Goal: Task Accomplishment & Management: Use online tool/utility

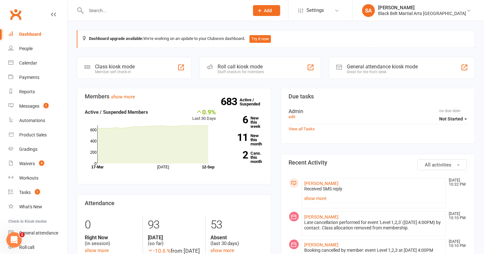
click at [22, 35] on div "Dashboard" at bounding box center [30, 34] width 22 height 5
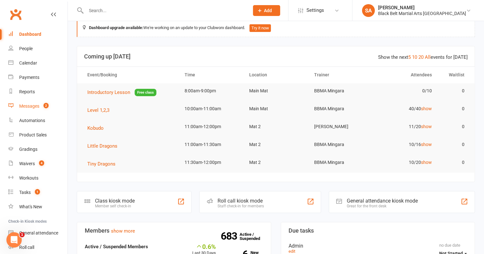
click at [24, 110] on link "Messages 2" at bounding box center [37, 106] width 59 height 14
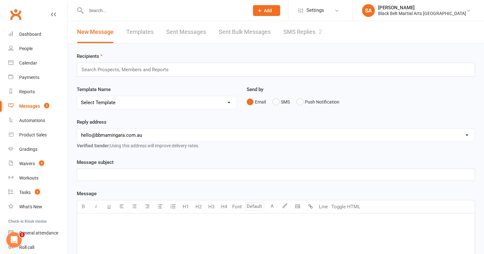
click at [290, 33] on link "SMS Replies 2" at bounding box center [302, 32] width 38 height 22
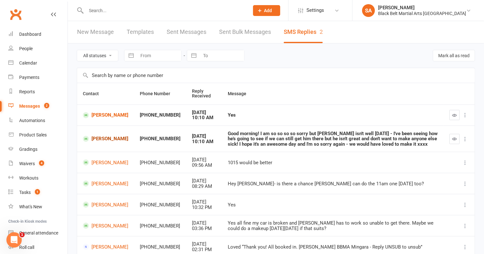
click at [110, 142] on link "Riley Deane" at bounding box center [105, 139] width 45 height 6
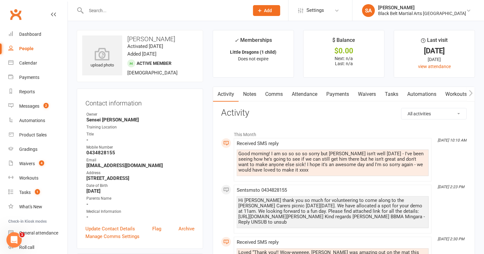
click at [278, 93] on link "Comms" at bounding box center [274, 94] width 27 height 15
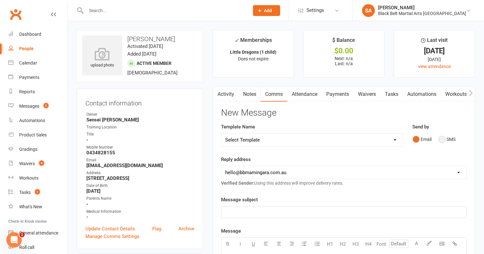
click at [443, 138] on button "SMS" at bounding box center [446, 139] width 17 height 12
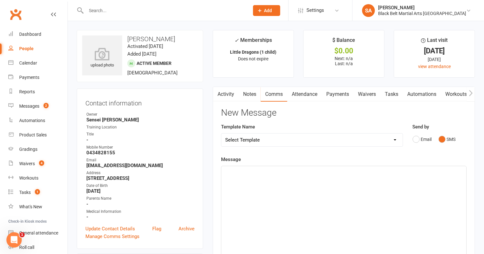
click at [225, 96] on link "Activity" at bounding box center [226, 94] width 26 height 15
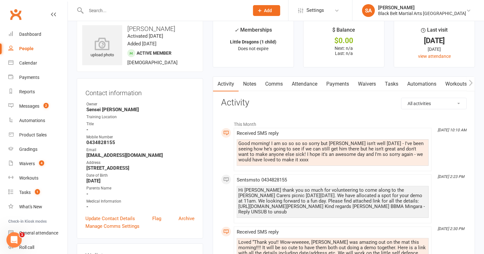
scroll to position [11, 0]
click at [272, 80] on link "Comms" at bounding box center [274, 83] width 27 height 15
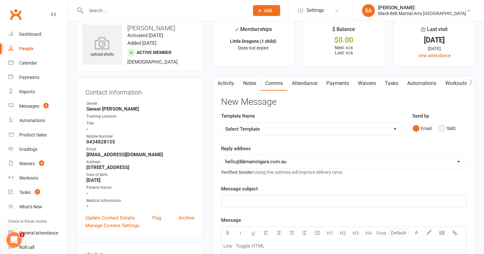
click at [444, 129] on button "SMS" at bounding box center [446, 128] width 17 height 12
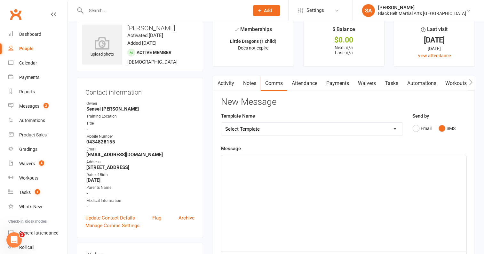
click at [371, 169] on div "﻿" at bounding box center [343, 203] width 245 height 96
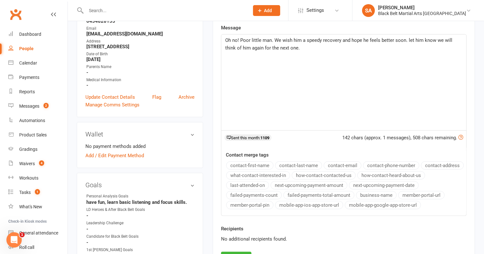
scroll to position [150, 0]
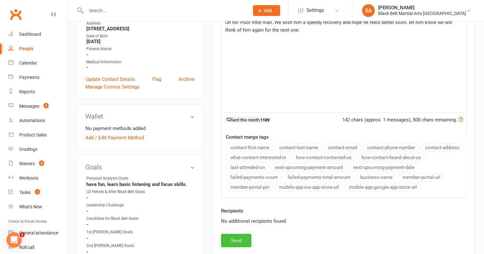
click at [245, 234] on button "Send" at bounding box center [236, 240] width 30 height 13
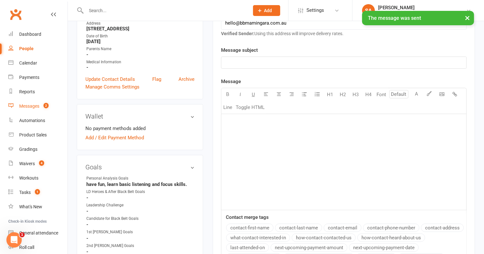
click at [39, 105] on div "Messages" at bounding box center [29, 106] width 20 height 5
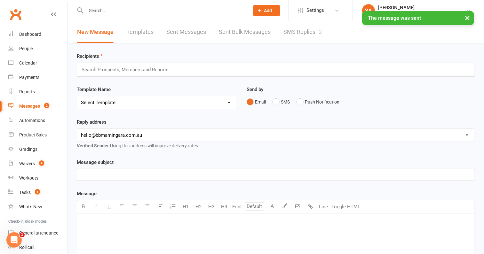
click at [297, 34] on link "SMS Replies 2" at bounding box center [302, 32] width 38 height 22
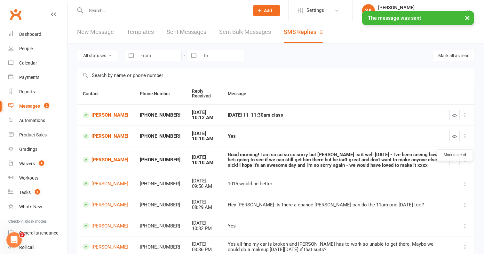
click at [454, 162] on icon "button" at bounding box center [454, 160] width 5 height 5
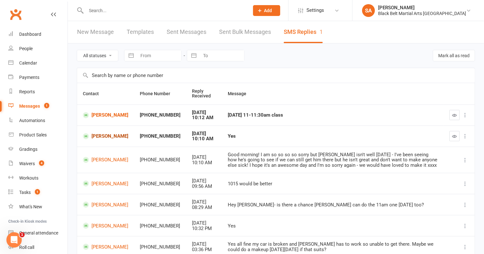
click at [95, 139] on link "[PERSON_NAME]" at bounding box center [105, 136] width 45 height 6
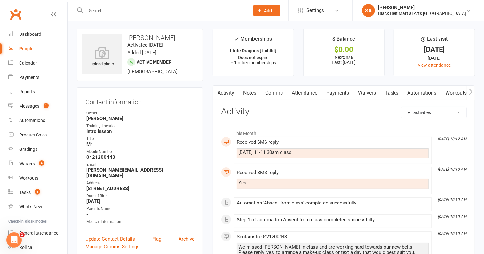
scroll to position [3, 0]
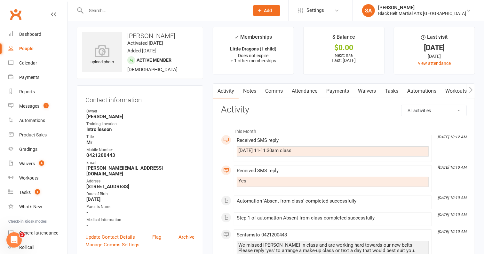
click at [272, 90] on link "Comms" at bounding box center [274, 91] width 27 height 15
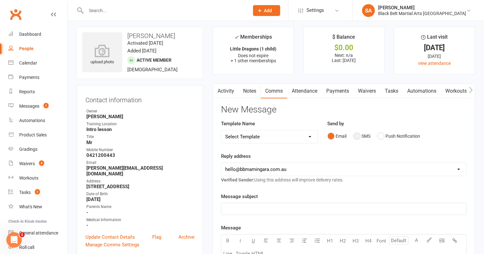
click at [354, 134] on button "SMS" at bounding box center [361, 136] width 17 height 12
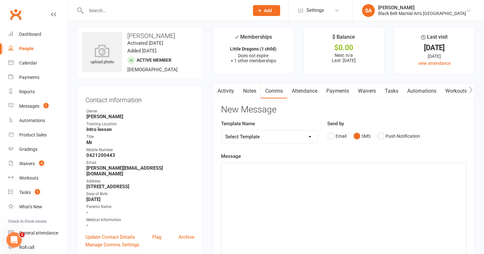
click at [341, 196] on div "﻿" at bounding box center [343, 211] width 245 height 96
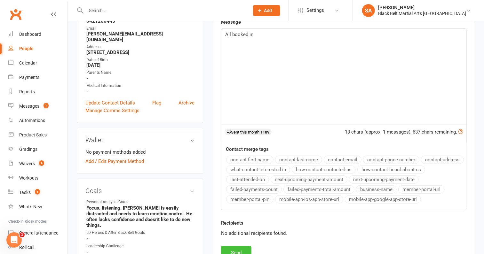
click at [238, 246] on button "Send" at bounding box center [236, 252] width 30 height 13
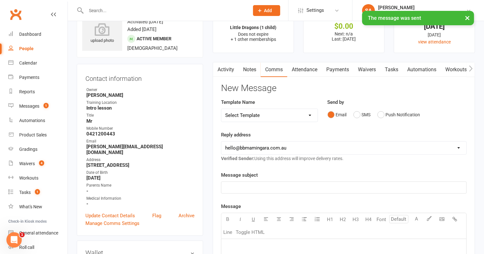
click at [311, 71] on link "Attendance" at bounding box center [304, 69] width 35 height 15
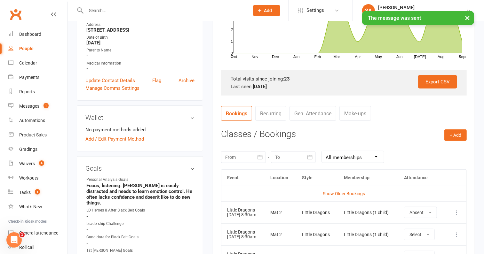
scroll to position [174, 0]
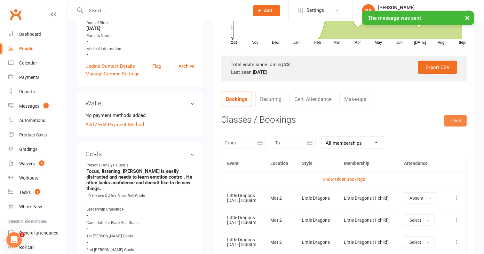
click at [455, 123] on button "+ Add" at bounding box center [455, 121] width 22 height 12
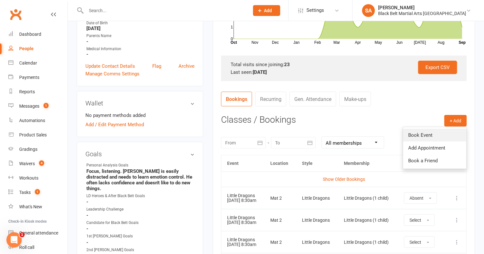
click at [452, 136] on link "Book Event" at bounding box center [434, 135] width 63 height 13
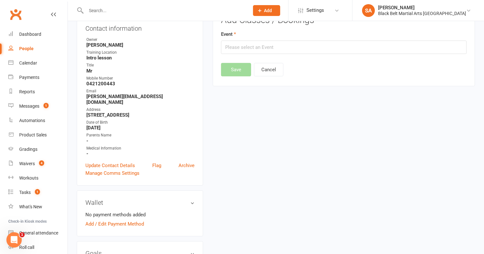
scroll to position [54, 0]
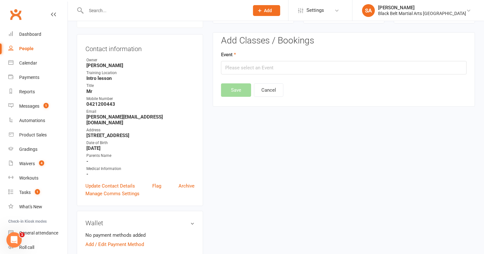
click at [277, 75] on div "Add Classes / Bookings Event Save Cancel" at bounding box center [343, 66] width 245 height 61
click at [276, 69] on input "text" at bounding box center [343, 67] width 245 height 13
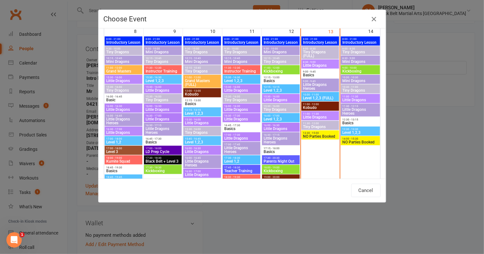
scroll to position [284, 0]
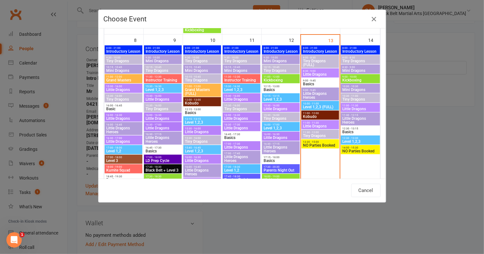
click at [351, 108] on span "Little Dragons" at bounding box center [360, 109] width 37 height 4
type input "Little Dragons - Sep 14, 2025 11:00:00 AM"
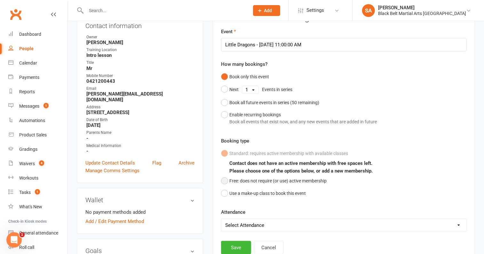
scroll to position [78, 0]
click at [262, 194] on button "Use a make-up class to book this event" at bounding box center [263, 193] width 85 height 12
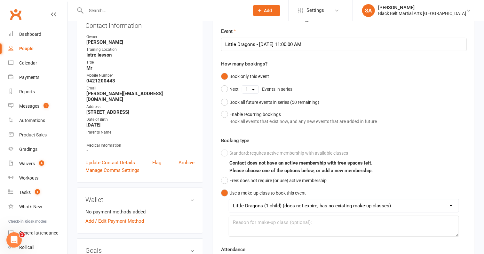
scroll to position [144, 0]
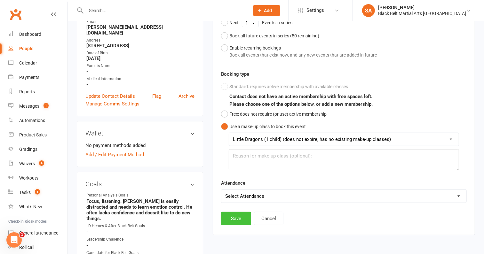
click at [234, 216] on button "Save" at bounding box center [236, 218] width 30 height 13
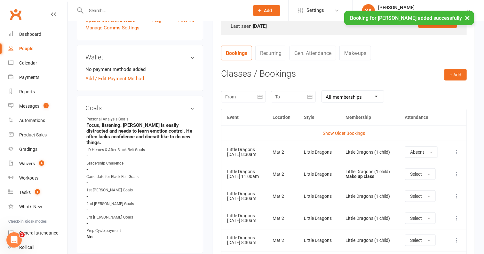
scroll to position [221, 0]
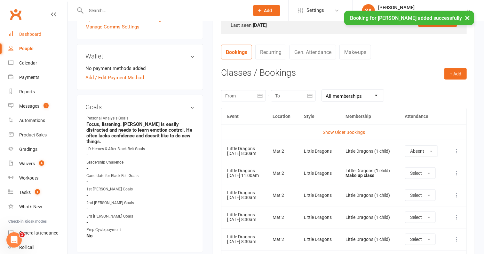
click at [36, 30] on link "Dashboard" at bounding box center [37, 34] width 59 height 14
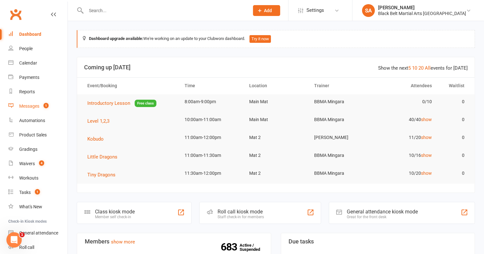
click at [33, 107] on div "Messages" at bounding box center [29, 106] width 20 height 5
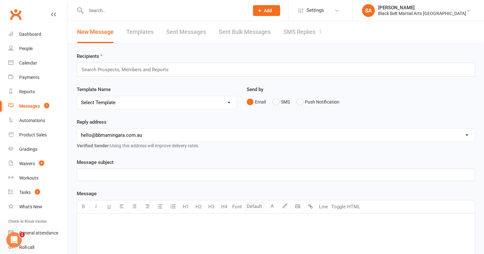
click at [293, 35] on link "SMS Replies 1" at bounding box center [302, 32] width 38 height 22
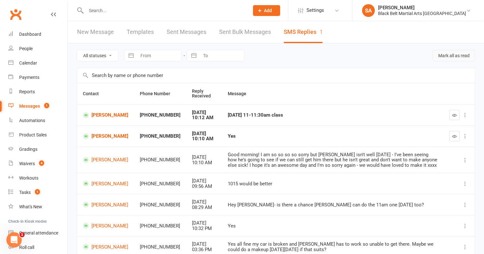
click at [448, 54] on button "Mark all as read" at bounding box center [453, 56] width 42 height 12
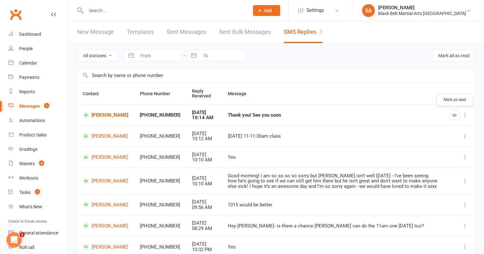
click at [454, 113] on icon "button" at bounding box center [454, 115] width 5 height 5
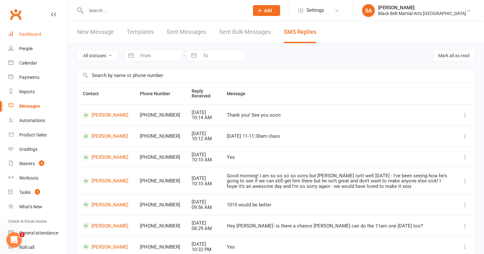
click at [31, 30] on link "Dashboard" at bounding box center [37, 34] width 59 height 14
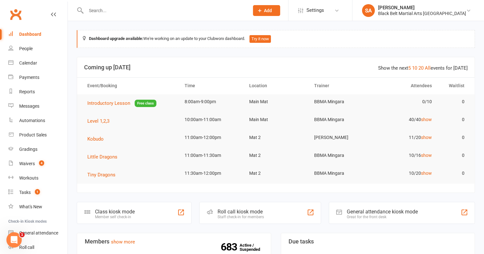
click at [119, 16] on div at bounding box center [161, 10] width 168 height 21
click at [119, 11] on input "text" at bounding box center [164, 10] width 160 height 9
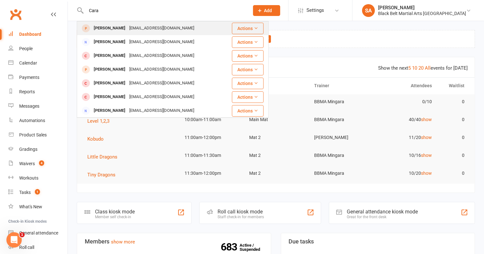
type input "Cara"
click at [134, 23] on div "Cara Turner carakturner@yahoo.com.au" at bounding box center [154, 28] width 154 height 13
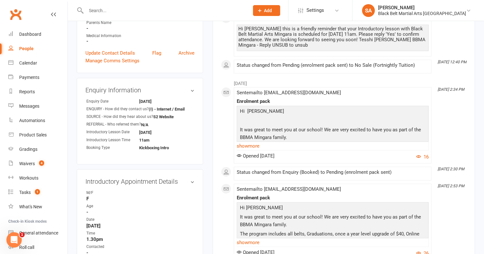
scroll to position [181, 0]
click at [252, 148] on link "show more" at bounding box center [333, 145] width 192 height 9
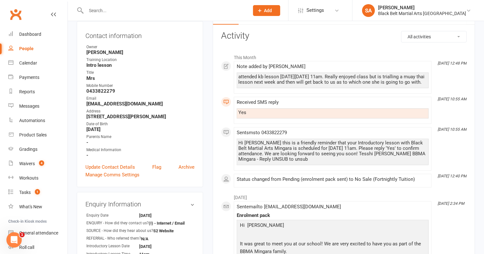
scroll to position [2, 0]
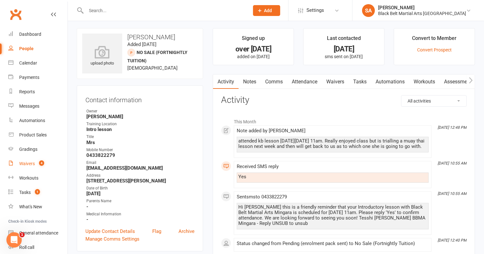
click at [32, 162] on div "Waivers" at bounding box center [27, 163] width 16 height 5
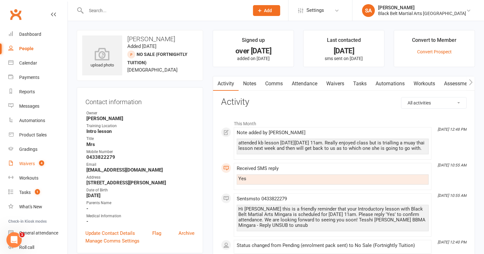
select select "100"
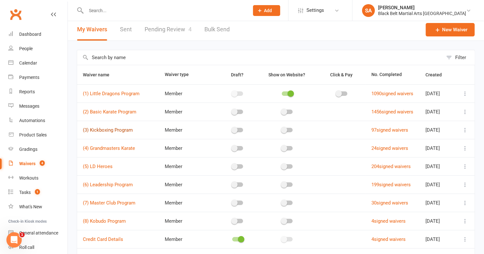
scroll to position [4, 0]
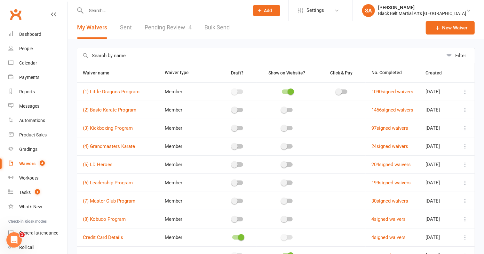
click at [464, 129] on icon at bounding box center [465, 128] width 6 height 6
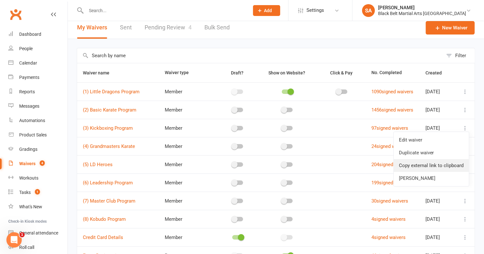
click at [454, 167] on link "Copy external link to clipboard" at bounding box center [430, 165] width 75 height 13
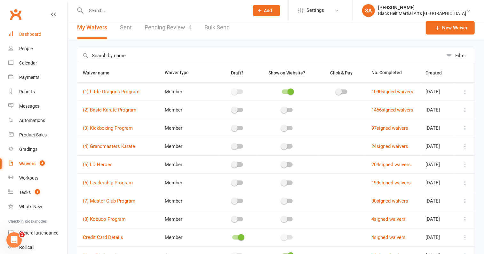
click at [29, 38] on link "Dashboard" at bounding box center [37, 34] width 59 height 14
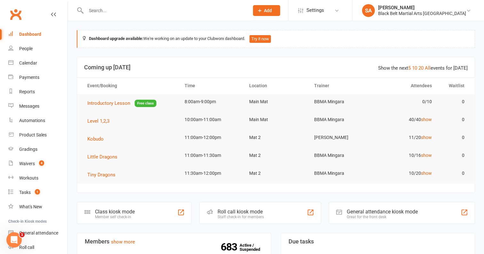
click at [168, 10] on input "text" at bounding box center [164, 10] width 160 height 9
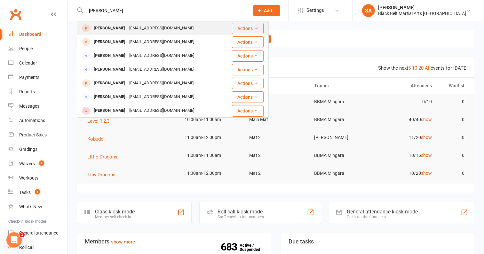
type input "cara turner"
click at [114, 29] on div "Cara Turner" at bounding box center [109, 28] width 35 height 9
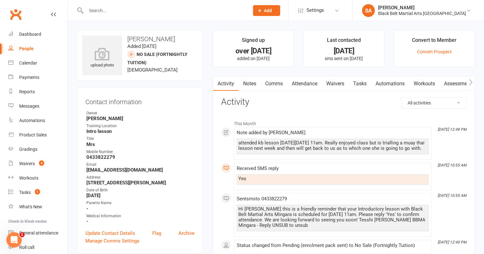
click at [273, 83] on link "Comms" at bounding box center [274, 83] width 27 height 15
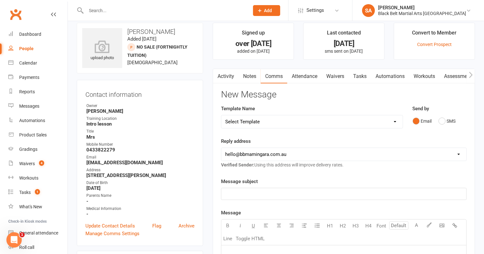
scroll to position [9, 0]
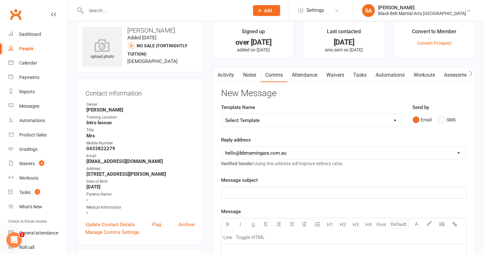
click at [306, 193] on p "﻿" at bounding box center [343, 193] width 237 height 8
click at [288, 120] on select "Select Template [SMS] 14 Day Absentee AFU Lil Dragons [SMS] 14 day Absentee AFU…" at bounding box center [311, 120] width 181 height 13
select select "37"
click at [221, 114] on select "Select Template [SMS] 14 Day Absentee AFU Lil Dragons [SMS] 14 day Absentee AFU…" at bounding box center [311, 120] width 181 height 13
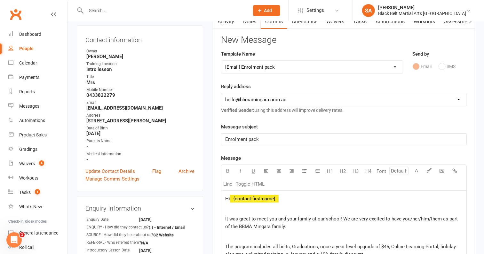
scroll to position [69, 0]
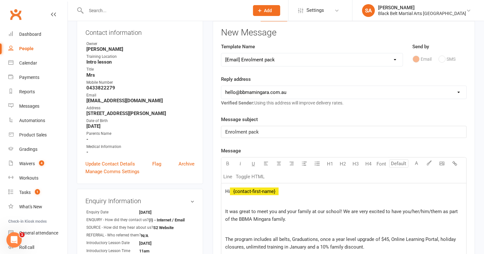
click at [233, 191] on span "﻿ {contact-first-name}" at bounding box center [254, 192] width 49 height 6
click at [230, 191] on span "Hi" at bounding box center [227, 192] width 5 height 6
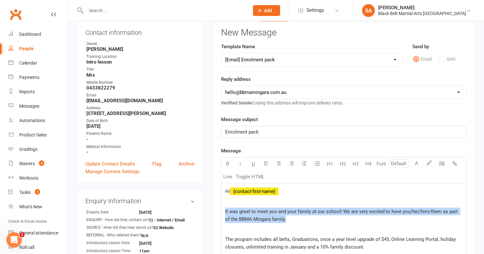
drag, startPoint x: 287, startPoint y: 221, endPoint x: 214, endPoint y: 204, distance: 74.8
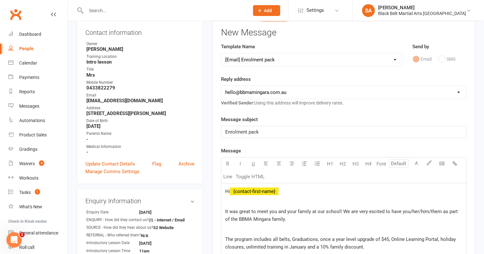
click at [294, 218] on p "It was great to meet you and your family at our school! We are very excited to …" at bounding box center [343, 215] width 237 height 15
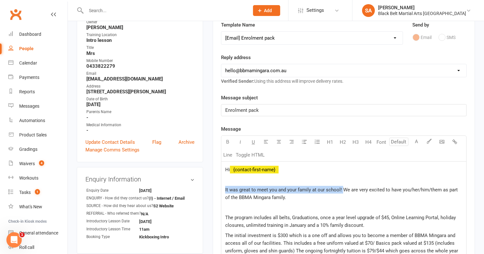
drag, startPoint x: 341, startPoint y: 187, endPoint x: 221, endPoint y: 187, distance: 120.2
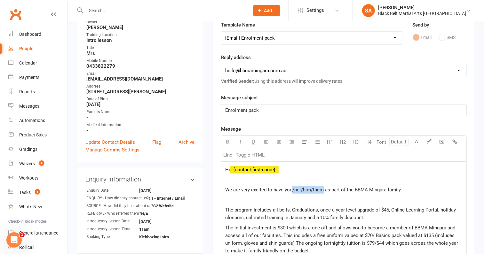
drag, startPoint x: 323, startPoint y: 187, endPoint x: 292, endPoint y: 189, distance: 32.0
click at [292, 189] on span "We are very excited to have you/her/him/them as part of the BBMA Mingara family." at bounding box center [313, 190] width 176 height 6
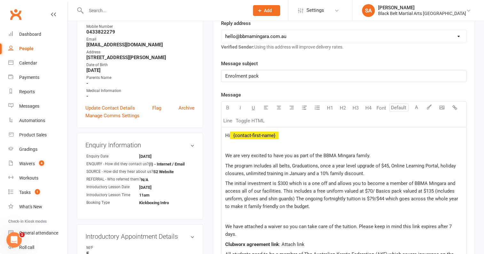
scroll to position [130, 0]
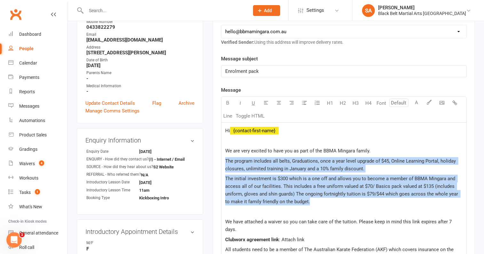
drag, startPoint x: 312, startPoint y: 198, endPoint x: 208, endPoint y: 158, distance: 110.8
click at [208, 158] on main "Signed up over 4 years ago added on 23 Mar 2021 Last contacted 9 days ago sms s…" at bounding box center [344, 178] width 272 height 557
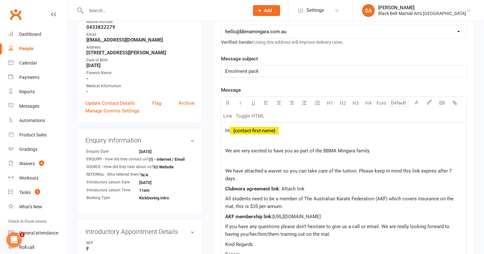
click at [227, 162] on p at bounding box center [343, 161] width 237 height 8
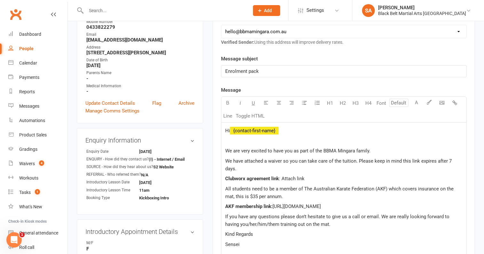
click at [347, 160] on span "We have attached a waiver so you can take care of the tuition. Please keep in m…" at bounding box center [339, 164] width 228 height 13
drag, startPoint x: 274, startPoint y: 168, endPoint x: 223, endPoint y: 168, distance: 51.1
click at [223, 168] on div "Hi ﻿ {contact-first-name} ﻿ We are very excited to have you as part of the BBMA…" at bounding box center [343, 193] width 245 height 140
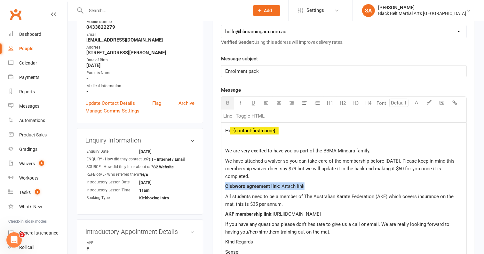
drag, startPoint x: 311, startPoint y: 184, endPoint x: 220, endPoint y: 188, distance: 91.8
click at [220, 188] on div "Activity Notes Comms Attendance Waivers Tasks Automations Workouts Assessments …" at bounding box center [344, 172] width 262 height 452
drag, startPoint x: 336, startPoint y: 187, endPoint x: 299, endPoint y: 186, distance: 37.1
click at [299, 186] on p "BBMA Mingara Membership Link: ( click here )" at bounding box center [343, 187] width 237 height 8
click at [335, 217] on div "Hi ﻿ {contact-first-name} ﻿ We are very excited to have you as part of the BBMA…" at bounding box center [343, 197] width 245 height 148
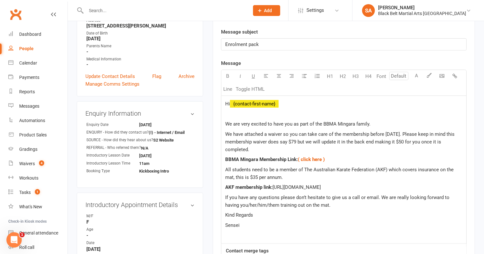
scroll to position [165, 0]
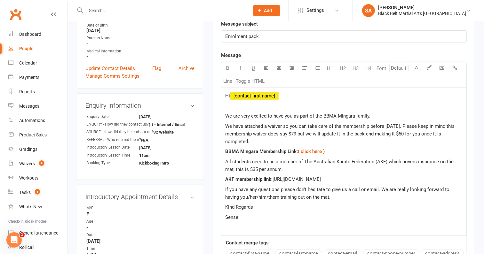
drag, startPoint x: 402, startPoint y: 176, endPoint x: 274, endPoint y: 178, distance: 127.9
click at [274, 178] on p "AKF membership link: https://www.revolutionise.com.au/bbmamingara/home/" at bounding box center [343, 179] width 237 height 8
copy span "https://www.revolutionise.com.au/bbmamingara/home/"
drag, startPoint x: 402, startPoint y: 180, endPoint x: 219, endPoint y: 180, distance: 182.8
click at [219, 180] on div "Activity Notes Comms Attendance Waivers Tasks Automations Workouts Assessments …" at bounding box center [344, 137] width 262 height 452
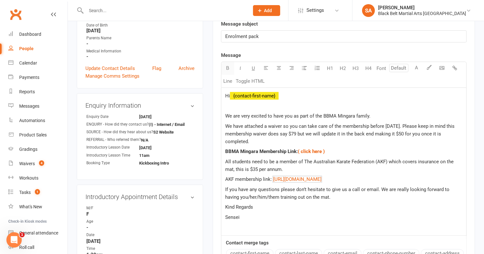
click at [227, 67] on icon "button" at bounding box center [227, 68] width 5 height 5
click at [268, 205] on p "Kind Regards" at bounding box center [343, 207] width 237 height 8
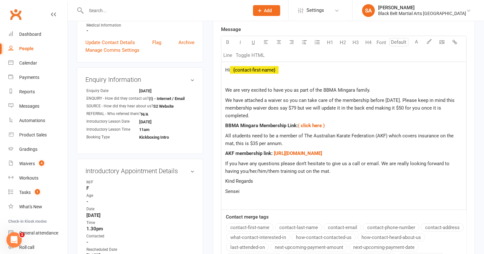
scroll to position [193, 0]
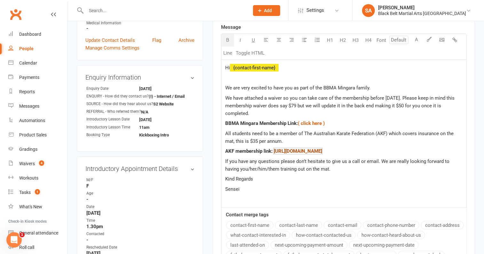
drag, startPoint x: 407, startPoint y: 151, endPoint x: 273, endPoint y: 152, distance: 133.9
click at [273, 152] on p "AKF membership link: $ https://www.revolutionise.com.au/bbmamingara/home/ $ ﻿" at bounding box center [343, 151] width 237 height 8
copy link "$ https://www.revolutionise.com.au/bbmamingara/home/"
drag, startPoint x: 310, startPoint y: 152, endPoint x: 274, endPoint y: 152, distance: 35.8
click at [274, 152] on p "AKF membership link: $ ( click here ) $ ﻿" at bounding box center [343, 151] width 237 height 8
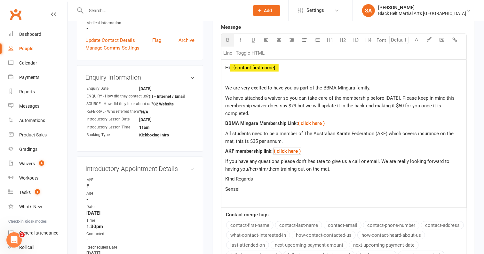
click at [347, 175] on p "Kind Regards" at bounding box center [343, 179] width 237 height 8
drag, startPoint x: 263, startPoint y: 168, endPoint x: 215, endPoint y: 169, distance: 47.6
click at [215, 169] on div "Activity Notes Comms Attendance Waivers Tasks Automations Workouts Assessments …" at bounding box center [344, 109] width 262 height 452
click at [282, 168] on span "If you have any questions please don’t hesitate to give us a call or email. We …" at bounding box center [337, 165] width 225 height 13
click at [276, 195] on p at bounding box center [343, 199] width 237 height 8
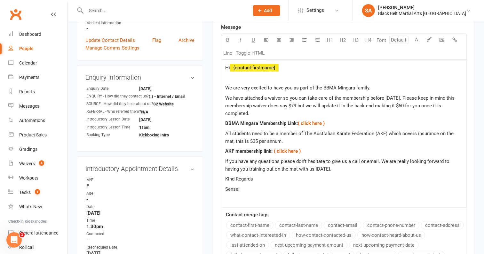
click at [277, 189] on p "Sensei" at bounding box center [343, 189] width 237 height 8
click at [259, 176] on p "Kind Regards" at bounding box center [343, 179] width 237 height 8
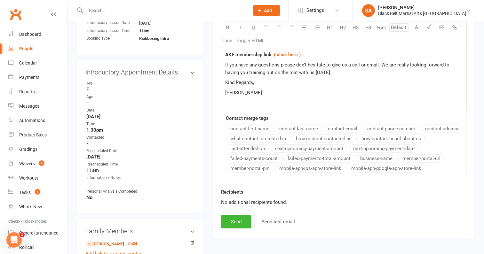
scroll to position [294, 0]
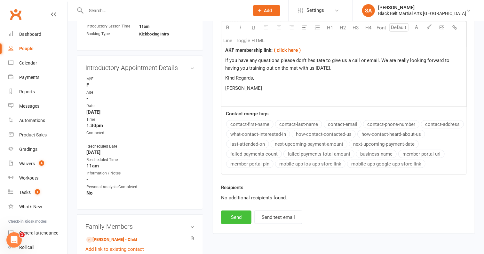
click at [229, 215] on button "Send" at bounding box center [236, 217] width 30 height 13
select select
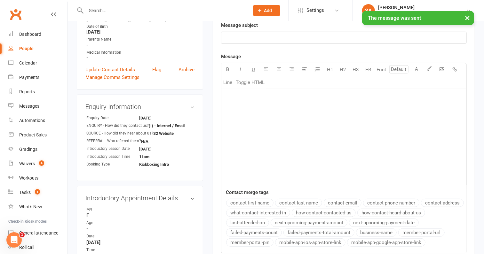
scroll to position [0, 0]
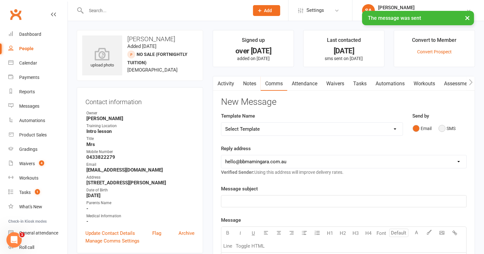
click at [443, 126] on button "SMS" at bounding box center [446, 128] width 17 height 12
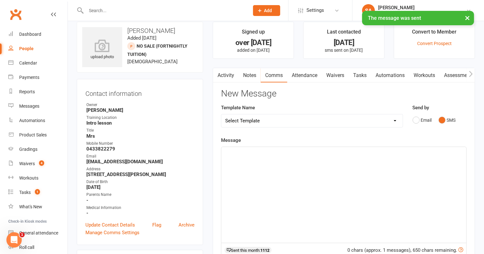
scroll to position [8, 0]
click at [291, 178] on div "﻿" at bounding box center [343, 196] width 245 height 96
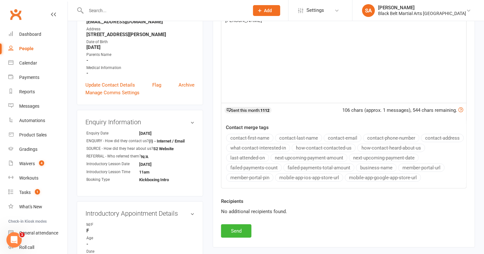
scroll to position [174, 0]
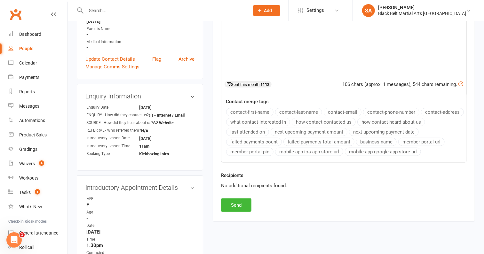
click at [251, 201] on div "New Message Template Name Select Template [SMS] 14 Day Absentee AFU Lil Dragons…" at bounding box center [343, 67] width 245 height 289
click at [238, 201] on button "Send" at bounding box center [236, 205] width 30 height 13
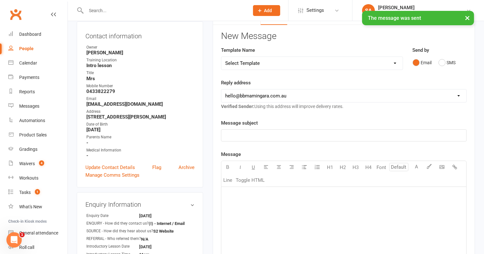
scroll to position [0, 0]
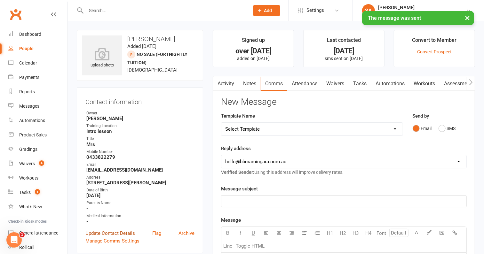
click at [115, 236] on link "Update Contact Details" at bounding box center [110, 234] width 50 height 8
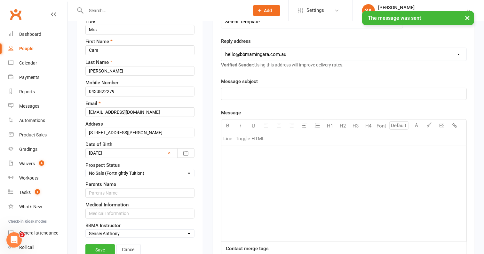
scroll to position [106, 0]
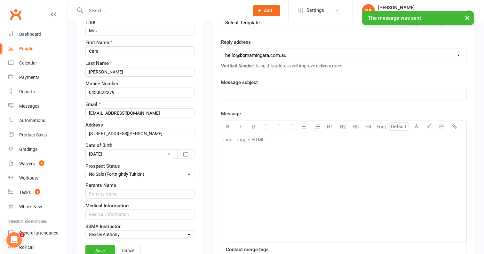
click at [117, 172] on select "Select Enquiry (Booked) Enquiry (Not Booked) Pending (enrolment pack sent) DNS …" at bounding box center [140, 174] width 108 height 7
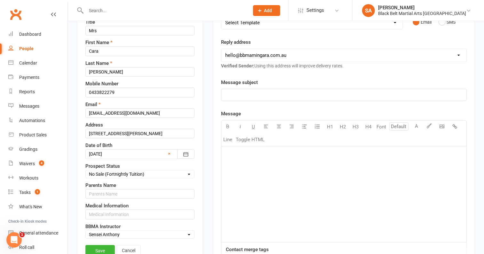
select select "Pending (enrolment pack sent)"
click at [86, 171] on select "Select Enquiry (Booked) Enquiry (Not Booked) Pending (enrolment pack sent) DNS …" at bounding box center [140, 174] width 108 height 7
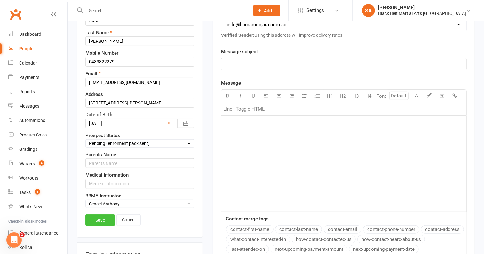
scroll to position [136, 0]
click at [102, 215] on link "Save" at bounding box center [99, 221] width 29 height 12
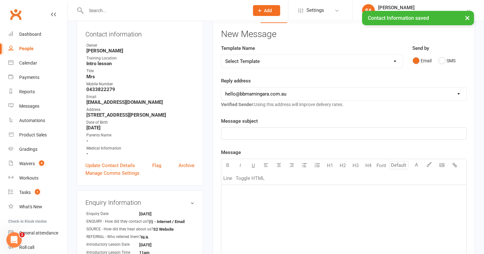
scroll to position [0, 0]
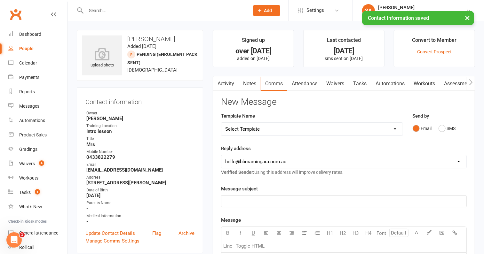
click at [227, 79] on link "Activity" at bounding box center [226, 83] width 26 height 15
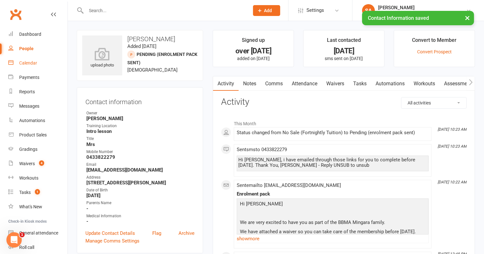
click at [29, 62] on div "Calendar" at bounding box center [28, 62] width 18 height 5
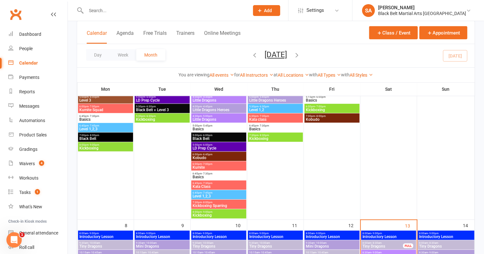
scroll to position [300, 0]
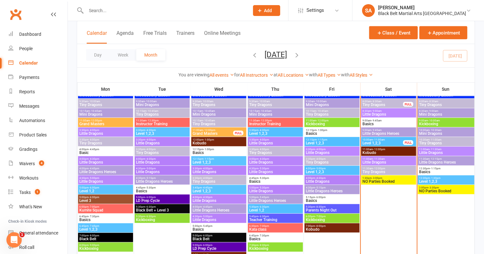
click at [448, 124] on span "Kickboxing" at bounding box center [446, 124] width 54 height 4
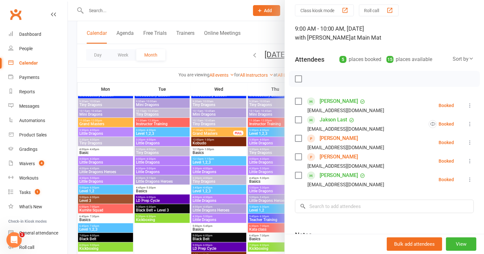
scroll to position [24, 0]
click at [333, 208] on input "search" at bounding box center [384, 205] width 179 height 13
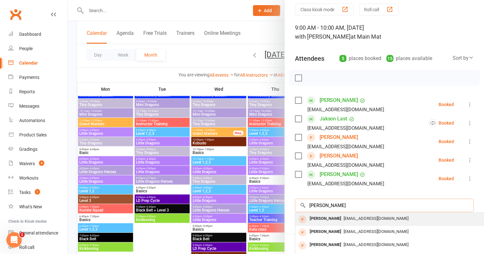
type input "Cara Turner"
click at [312, 220] on div "Cara Turner" at bounding box center [325, 218] width 37 height 9
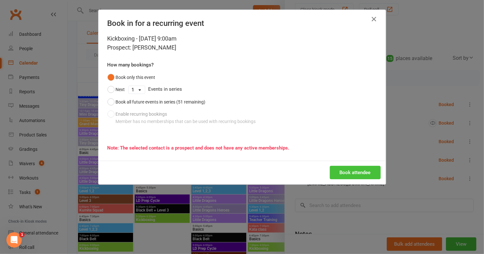
click at [360, 167] on button "Book attendee" at bounding box center [355, 172] width 51 height 13
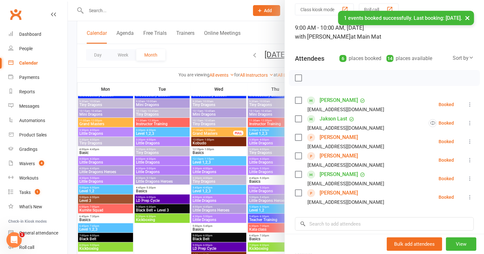
click at [222, 170] on div at bounding box center [276, 127] width 416 height 254
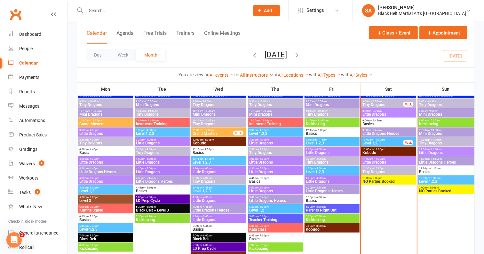
click at [146, 9] on input "text" at bounding box center [164, 10] width 160 height 9
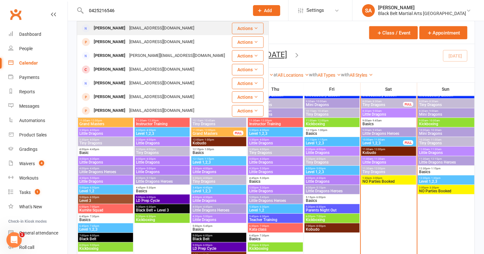
type input "0425216546"
click at [145, 26] on div "Gemmmaw@outlook.com" at bounding box center [161, 28] width 69 height 9
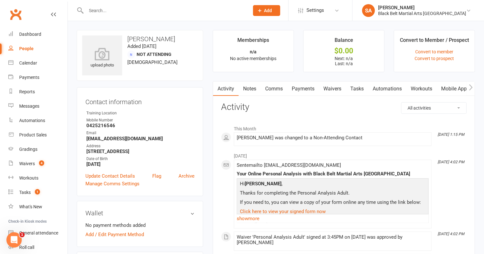
click at [281, 89] on link "Comms" at bounding box center [274, 89] width 27 height 15
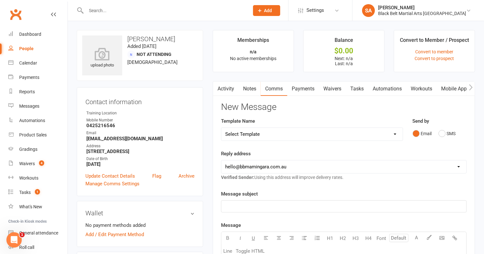
click at [312, 131] on select "Select Template [SMS] 14 Day Absentee AFU Lil Dragons [SMS] 14 day Absentee AFU…" at bounding box center [311, 134] width 181 height 13
select select "37"
click at [221, 128] on select "Select Template [SMS] 14 Day Absentee AFU Lil Dragons [SMS] 14 day Absentee AFU…" at bounding box center [311, 134] width 181 height 13
drag, startPoint x: 273, startPoint y: 203, endPoint x: 200, endPoint y: 203, distance: 72.6
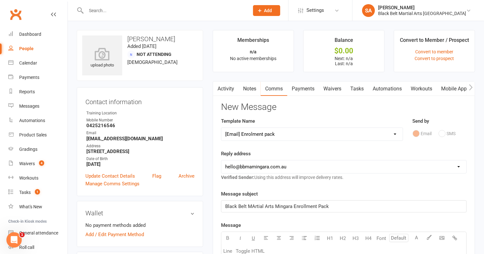
click at [254, 205] on span "Black Belt MArtial Arts Mingara Enrollment Pack" at bounding box center [277, 207] width 104 height 6
click at [304, 204] on span "Black Belt Martial Arts Mingara Enrollment Pack" at bounding box center [276, 207] width 103 height 6
click at [353, 205] on p "Black Belt Martial Arts Mingara Enrolment Pack" at bounding box center [343, 207] width 237 height 8
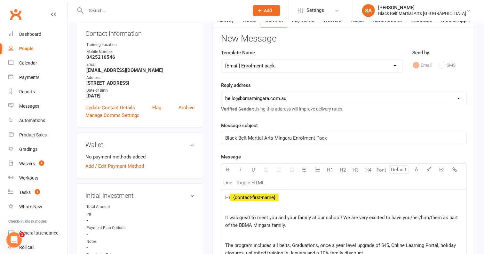
scroll to position [99, 0]
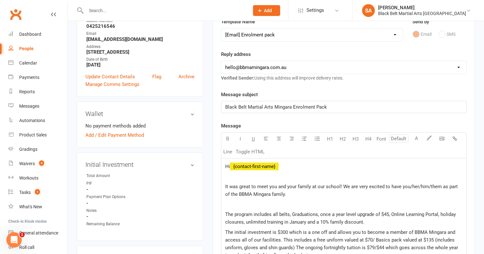
click at [295, 166] on p "Hi ﻿ {contact-first-name}" at bounding box center [343, 167] width 237 height 8
click at [293, 166] on p "Hi ﻿ {contact-first-name}" at bounding box center [343, 167] width 237 height 8
click at [264, 164] on span "﻿ {contact-first-name}" at bounding box center [254, 167] width 49 height 6
click at [225, 185] on span "It was great to meet you and your family at our school! We are very excited to …" at bounding box center [342, 190] width 234 height 13
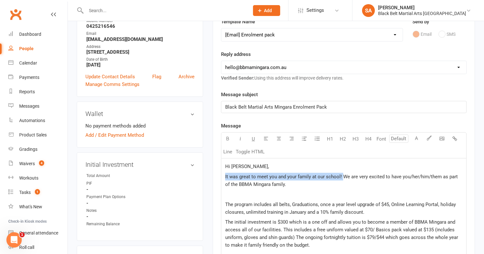
drag, startPoint x: 341, startPoint y: 175, endPoint x: 212, endPoint y: 170, distance: 128.9
click at [212, 170] on main "Memberships n/a No active memberships Balance $0.00 Next: n/a Last: n/a Convert…" at bounding box center [344, 216] width 272 height 570
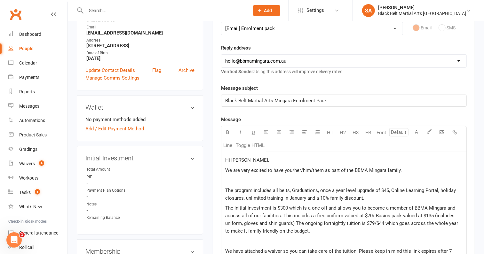
scroll to position [119, 0]
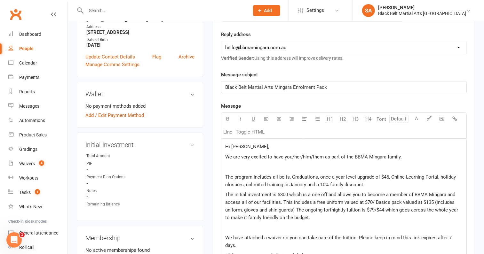
click at [306, 154] on span "We are very excited to have you/her/him/them as part of the BBMA Mingara family." at bounding box center [313, 157] width 176 height 6
click at [316, 155] on span "We are very excited to have you/her/him/them as part of the BBMA Mingara family." at bounding box center [313, 157] width 176 height 6
drag, startPoint x: 322, startPoint y: 155, endPoint x: 284, endPoint y: 155, distance: 38.0
click at [284, 155] on span "We are very excited to have you/her/him/them as part of the BBMA Mingara family." at bounding box center [313, 157] width 176 height 6
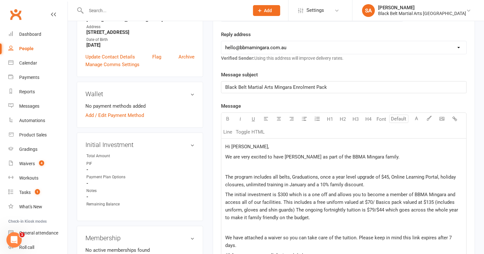
click at [332, 166] on p at bounding box center [343, 167] width 237 height 8
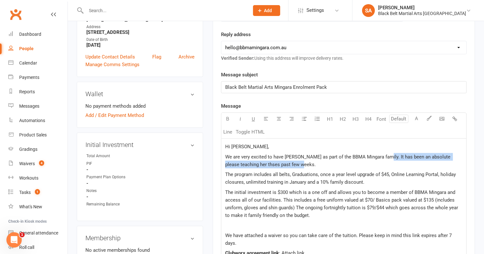
drag, startPoint x: 305, startPoint y: 166, endPoint x: 385, endPoint y: 156, distance: 79.9
click at [385, 156] on p "We are very excited to have Rosemary as part of the BBMA Mingara family. It has…" at bounding box center [343, 160] width 237 height 15
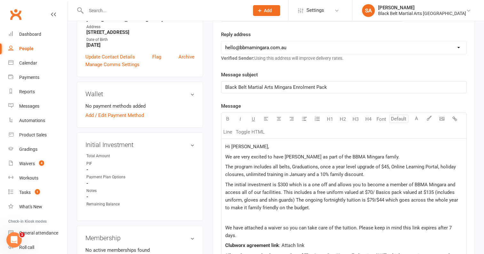
click at [232, 164] on span "The program includes all belts, Graduations, once a year level upgrade of $45, …" at bounding box center [341, 170] width 232 height 13
click at [266, 166] on span "The Mini Dragons program includes all belts, Graduations, once a year level upg…" at bounding box center [340, 170] width 230 height 13
click at [283, 166] on span "The Mini Dragons Program includes all belts, Graduations, once a year level upg…" at bounding box center [340, 170] width 230 height 13
click at [301, 164] on span "The Mini Dragons Program includes all belts, Graduations, once a year level upg…" at bounding box center [340, 170] width 230 height 13
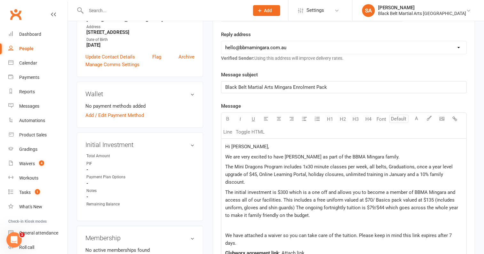
click at [345, 165] on span "The Mini Dragons Program includes 1x30 minute classes per week, all belts, Grad…" at bounding box center [339, 174] width 229 height 21
click at [385, 166] on span "The Mini Dragons Program includes 1x30 minute class per week, all belts, Gradua…" at bounding box center [336, 174] width 223 height 21
drag, startPoint x: 256, startPoint y: 174, endPoint x: 411, endPoint y: 164, distance: 155.0
click at [411, 164] on span "The Mini Dragons Program includes 1x30 minute class per week, all belts, gradua…" at bounding box center [336, 174] width 223 height 21
click at [290, 173] on span "The Mini Dragons Program includes 1x30 minute class per week, all belts, gradua…" at bounding box center [341, 174] width 233 height 21
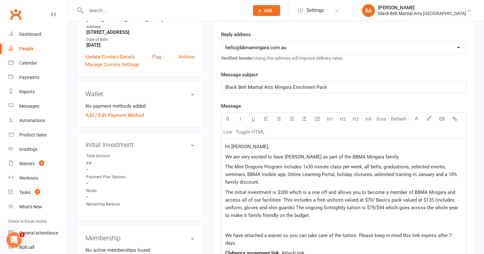
click at [336, 174] on span "The Mini Dragons Program includes 1x30 minute class per week, all belts, gradua…" at bounding box center [341, 174] width 233 height 21
click at [373, 173] on span "The Mini Dragons Program includes 1x30 minute class per week, all belts, gradua…" at bounding box center [341, 174] width 233 height 21
drag, startPoint x: 267, startPoint y: 182, endPoint x: 441, endPoint y: 175, distance: 174.7
click at [441, 175] on span "The Mini Dragons Program includes 1x30 minute class per week, all belts, gradua…" at bounding box center [340, 174] width 231 height 21
drag, startPoint x: 441, startPoint y: 175, endPoint x: 269, endPoint y: 186, distance: 172.0
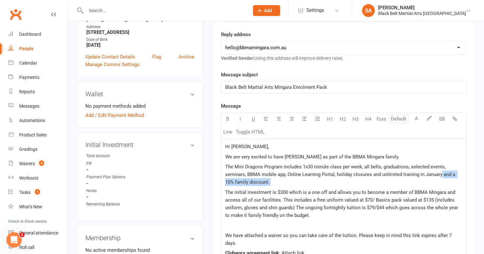
click at [269, 186] on div "Hi Gemma, We are very excited to have Rosemary as part of the BBMA Mingara fami…" at bounding box center [343, 238] width 245 height 199
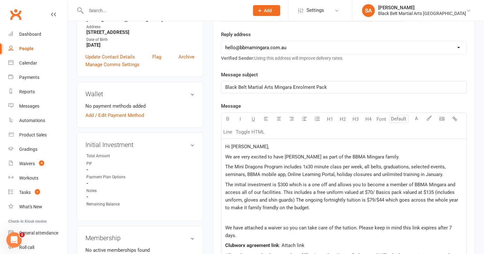
click at [275, 184] on span "The initial investment is $300 which is a one off and allows you to become a me…" at bounding box center [342, 196] width 234 height 29
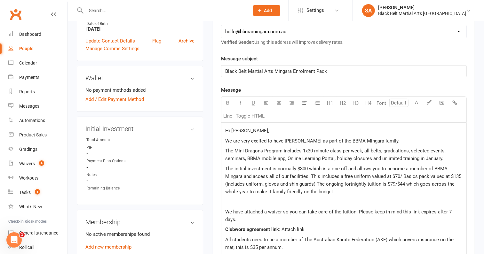
scroll to position [137, 0]
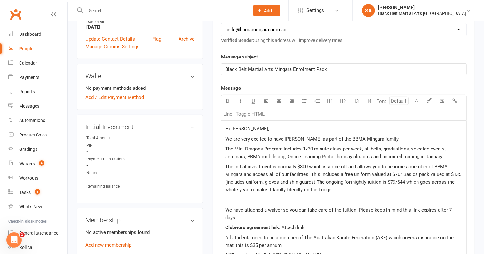
click at [351, 173] on span "The initial investment is normally $300 which is a one off and allows you to be…" at bounding box center [343, 178] width 237 height 29
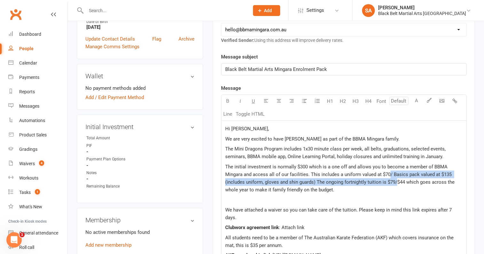
drag, startPoint x: 389, startPoint y: 172, endPoint x: 395, endPoint y: 182, distance: 11.7
click at [395, 182] on span "The initial investment is normally $300 which is a one off and allows you to be…" at bounding box center [340, 178] width 230 height 29
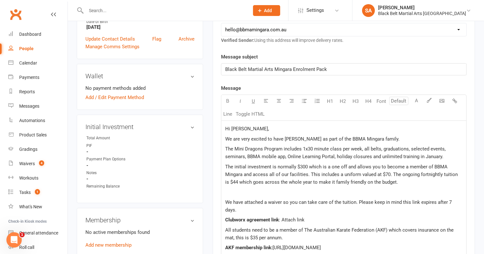
click at [339, 194] on div "Hi Gemma, We are very excited to have Rosemary as part of the BBMA Mingara fami…" at bounding box center [343, 212] width 245 height 183
click at [334, 191] on p at bounding box center [343, 192] width 237 height 8
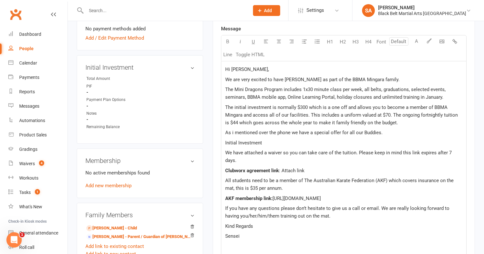
scroll to position [196, 0]
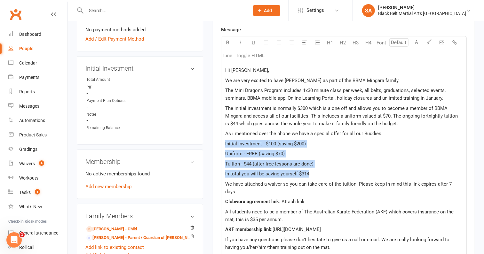
drag, startPoint x: 316, startPoint y: 175, endPoint x: 224, endPoint y: 141, distance: 98.2
click at [224, 141] on div "Hi Gemma, We are very excited to have Rosemary as part of the BBMA Mingara fami…" at bounding box center [343, 173] width 245 height 223
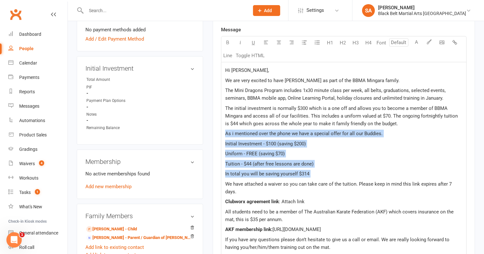
drag, startPoint x: 225, startPoint y: 132, endPoint x: 302, endPoint y: 177, distance: 89.5
click at [302, 177] on div "Hi Gemma, We are very excited to have Rosemary as part of the BBMA Mingara fami…" at bounding box center [343, 173] width 245 height 223
click at [224, 43] on button "button" at bounding box center [227, 42] width 13 height 13
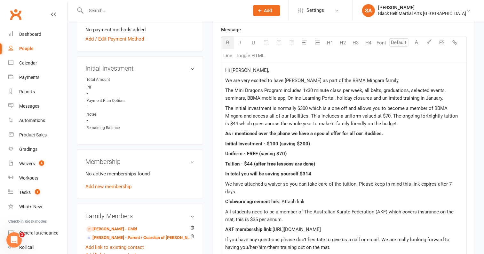
click at [347, 170] on p "In total you will be saving yourself $314" at bounding box center [343, 174] width 237 height 8
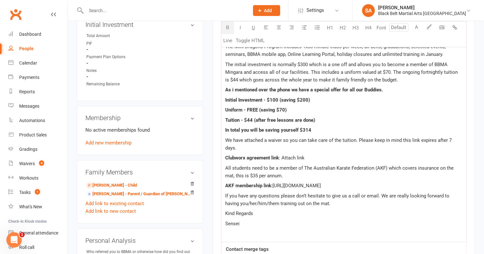
scroll to position [250, 0]
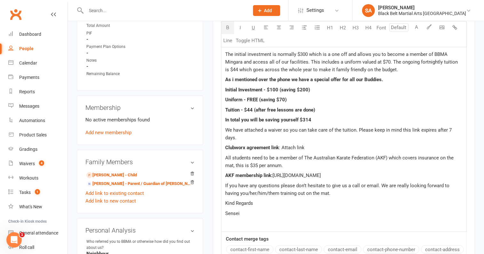
click at [347, 129] on span "We have attached a waiver so you can take care of the tuition. Please keep in m…" at bounding box center [339, 133] width 228 height 13
click at [365, 127] on span "We have attached a waiver so you can take care of the memberbership. Please kee…" at bounding box center [341, 133] width 232 height 13
drag, startPoint x: 305, startPoint y: 147, endPoint x: 281, endPoint y: 147, distance: 24.6
click at [281, 147] on p "Clubworx agreement link : Attach link" at bounding box center [343, 148] width 237 height 8
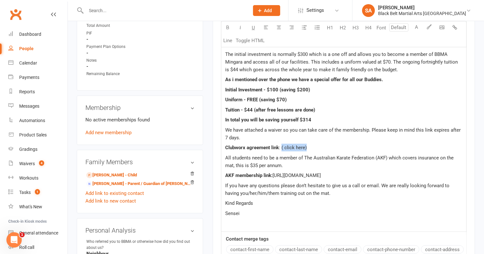
drag, startPoint x: 314, startPoint y: 145, endPoint x: 281, endPoint y: 145, distance: 33.6
click at [281, 145] on p "Clubworx agreement link : ( click here)" at bounding box center [343, 148] width 237 height 8
drag, startPoint x: 269, startPoint y: 145, endPoint x: 226, endPoint y: 147, distance: 42.9
click at [226, 147] on span "Clubworx agreement link" at bounding box center [252, 148] width 54 height 6
drag, startPoint x: 408, startPoint y: 173, endPoint x: 274, endPoint y: 173, distance: 133.3
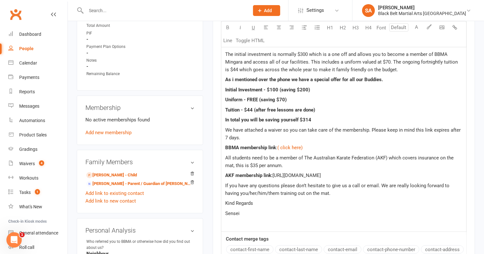
click at [274, 173] on p "AKF membership link: https://www.revolutionise.com.au/bbmamingara/home/" at bounding box center [343, 176] width 237 height 8
copy span "https://www.revolutionise.com.au/bbmamingara/home/"
drag, startPoint x: 305, startPoint y: 173, endPoint x: 274, endPoint y: 175, distance: 31.7
click at [274, 175] on p "AKF membership link: ( click here )" at bounding box center [343, 176] width 237 height 8
click at [302, 210] on p "Sensei" at bounding box center [343, 214] width 237 height 8
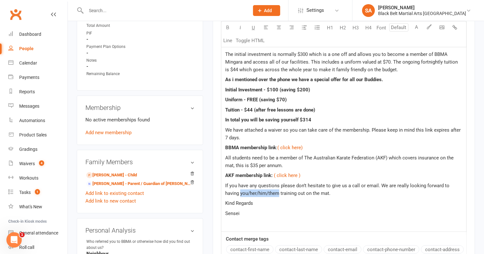
drag, startPoint x: 263, startPoint y: 192, endPoint x: 223, endPoint y: 194, distance: 39.7
click at [223, 194] on div "Hi Gemma, We are very excited to have Rosemary as part of the BBMA Mingara fami…" at bounding box center [343, 119] width 245 height 223
click at [281, 191] on span "If you have any questions please don’t hesitate to give us a call or email. We …" at bounding box center [337, 189] width 225 height 13
click at [251, 212] on p "Sensei" at bounding box center [343, 214] width 237 height 8
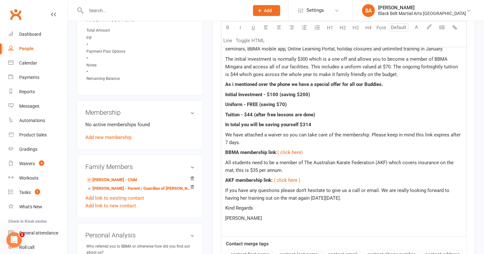
scroll to position [349, 0]
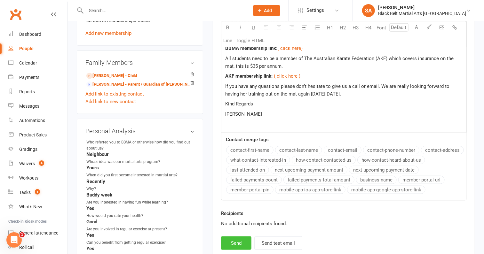
click at [232, 245] on button "Send" at bounding box center [236, 243] width 30 height 13
select select
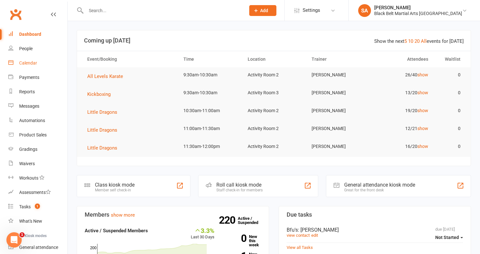
click at [28, 65] on div "Calendar" at bounding box center [28, 62] width 18 height 5
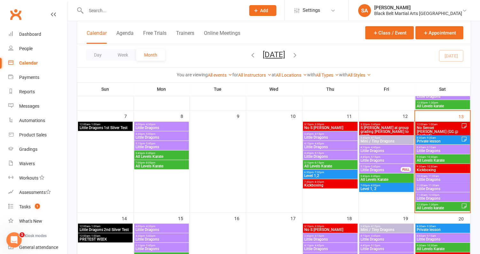
scroll to position [138, 0]
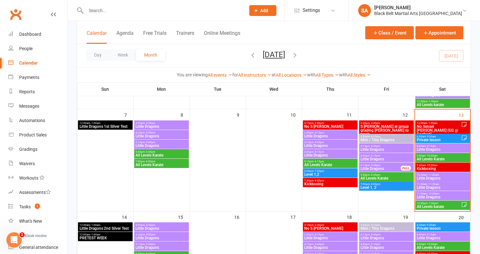
click at [443, 140] on span "Private lesson" at bounding box center [439, 140] width 44 height 4
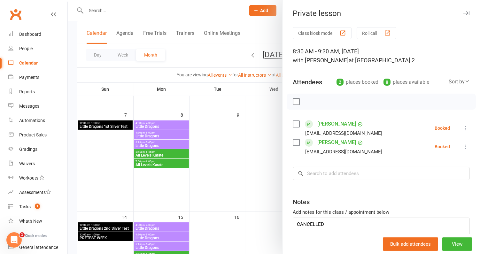
click at [228, 137] on div at bounding box center [274, 127] width 412 height 254
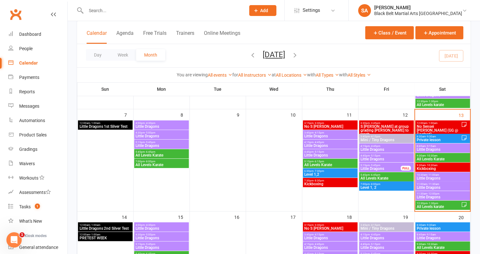
click at [446, 146] on span "8:45am - 9:15am" at bounding box center [443, 146] width 52 height 3
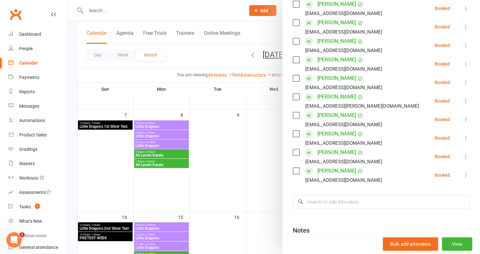
scroll to position [159, 0]
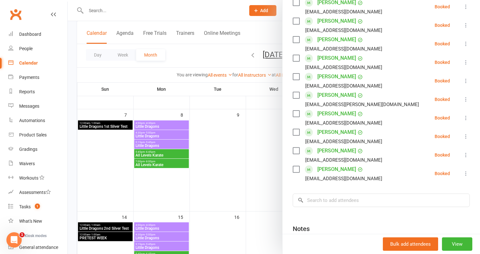
click at [246, 154] on div at bounding box center [274, 127] width 412 height 254
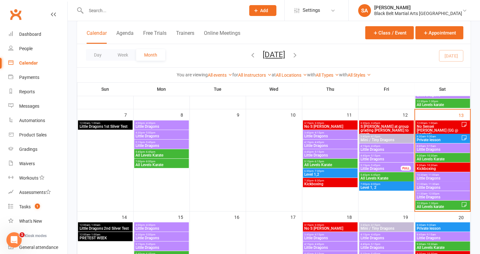
click at [428, 157] on span "All Levels Karate" at bounding box center [443, 159] width 52 height 4
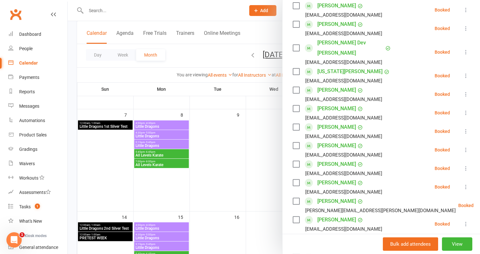
scroll to position [0, 0]
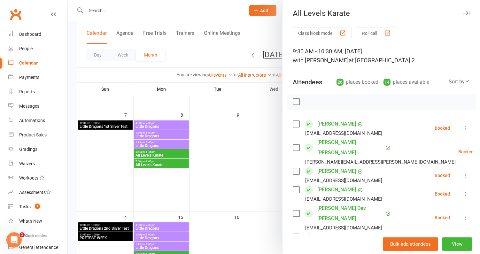
click at [246, 109] on div at bounding box center [274, 127] width 412 height 254
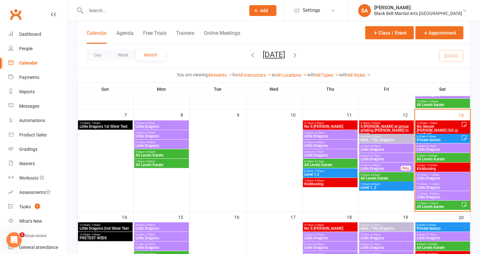
click at [450, 159] on span "All Levels Karate" at bounding box center [443, 159] width 52 height 4
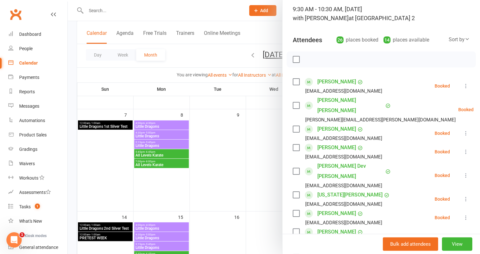
scroll to position [25, 0]
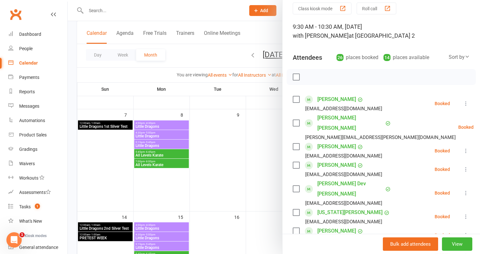
click at [222, 146] on div at bounding box center [274, 127] width 412 height 254
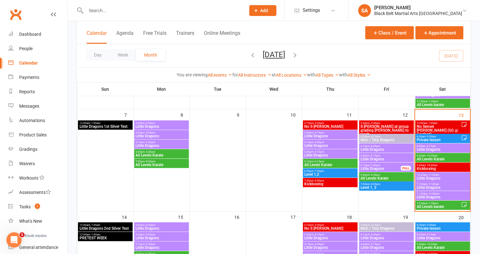
click at [443, 168] on span "Kickboxing" at bounding box center [443, 169] width 52 height 4
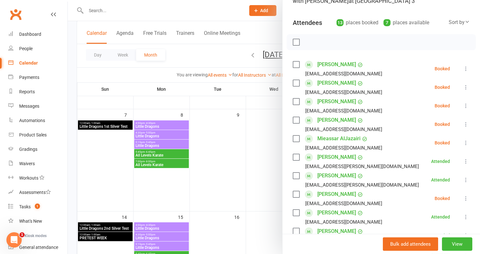
scroll to position [146, 0]
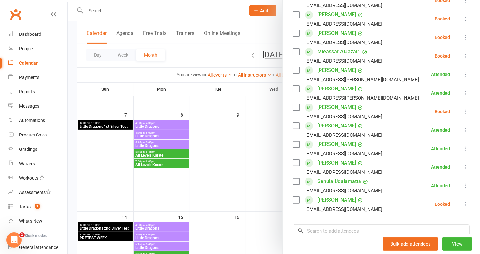
click at [335, 108] on link "Aser Elbialy" at bounding box center [336, 107] width 39 height 10
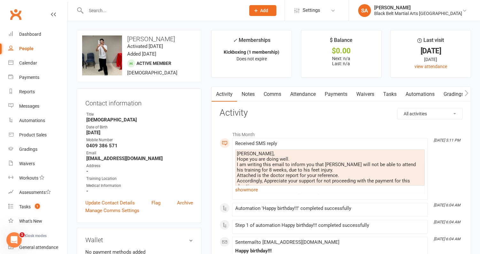
click at [276, 93] on link "Comms" at bounding box center [272, 94] width 27 height 15
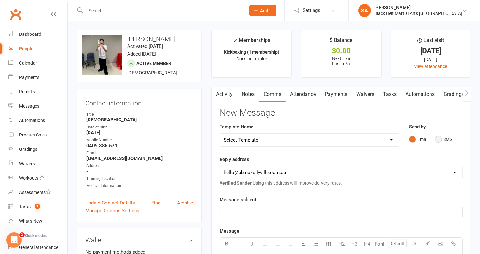
click at [439, 137] on button "SMS" at bounding box center [443, 139] width 17 height 12
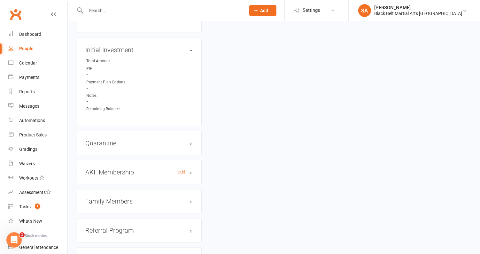
scroll to position [558, 0]
click at [127, 197] on h3 "Family Members" at bounding box center [139, 200] width 108 height 7
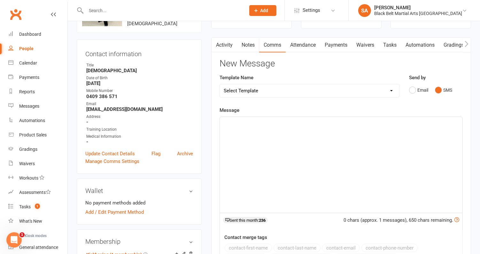
scroll to position [0, 0]
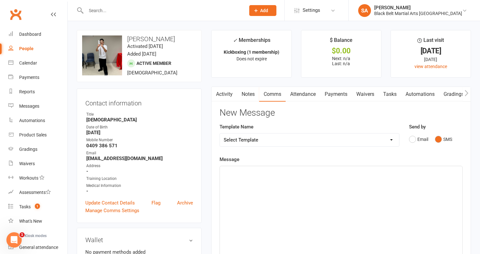
click at [303, 195] on div "﻿" at bounding box center [341, 214] width 243 height 96
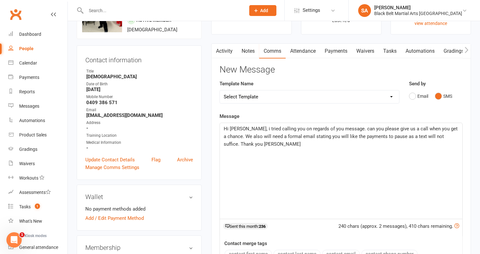
scroll to position [49, 0]
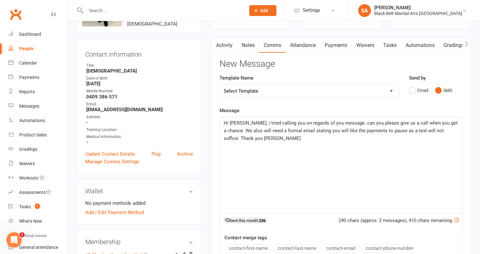
click at [294, 131] on span "Hi Moataz, i tried calling you on regards of you message. can you please give u…" at bounding box center [341, 130] width 235 height 21
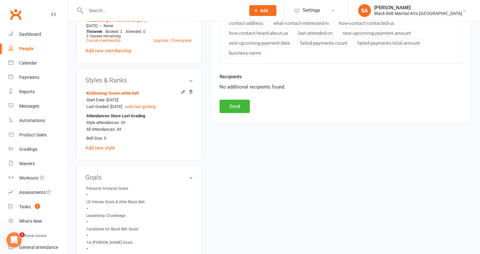
scroll to position [309, 0]
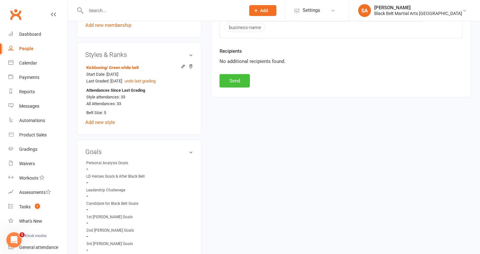
click at [227, 74] on button "Send" at bounding box center [235, 80] width 30 height 13
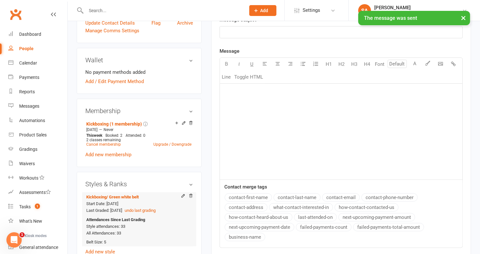
scroll to position [0, 0]
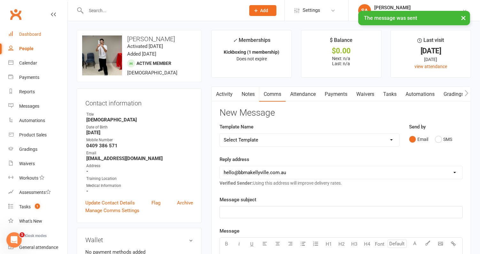
click at [29, 35] on div "Dashboard" at bounding box center [30, 34] width 22 height 5
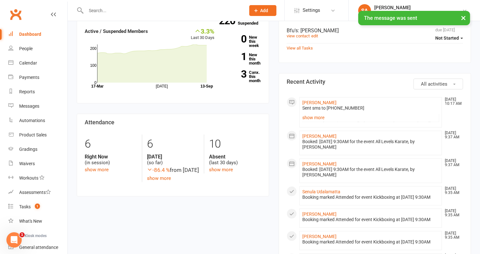
scroll to position [208, 0]
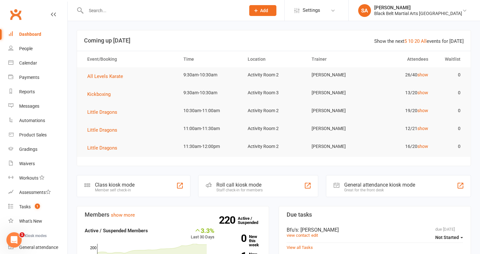
click at [94, 4] on div at bounding box center [159, 10] width 164 height 21
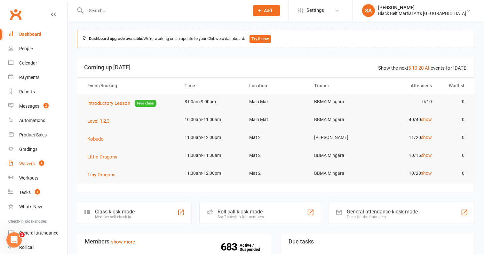
click at [30, 163] on div "Waivers" at bounding box center [27, 163] width 16 height 5
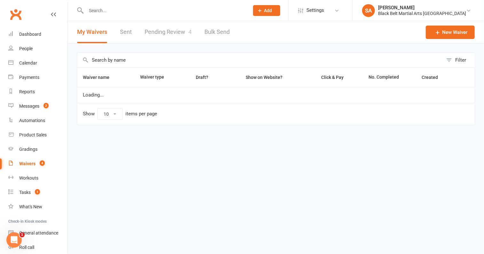
select select "100"
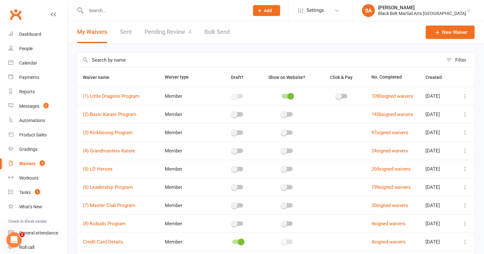
click at [464, 95] on icon at bounding box center [465, 96] width 6 height 6
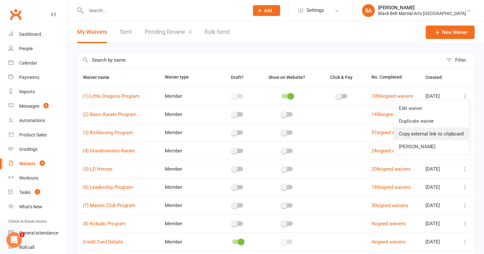
click at [436, 135] on link "Copy external link to clipboard" at bounding box center [430, 134] width 75 height 13
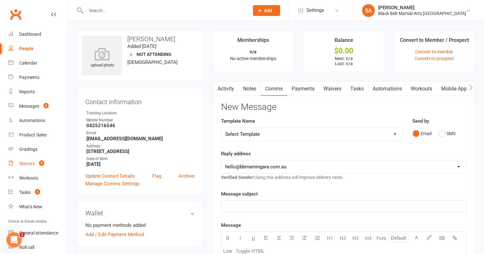
click at [28, 167] on link "Waivers 5" at bounding box center [37, 164] width 59 height 14
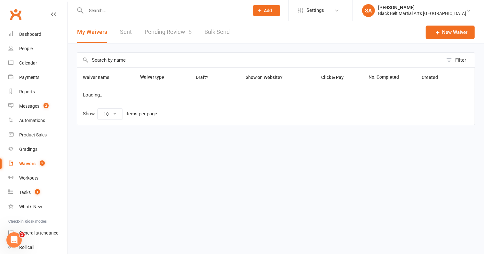
select select "100"
click at [172, 33] on link "Pending Review 5" at bounding box center [167, 32] width 47 height 22
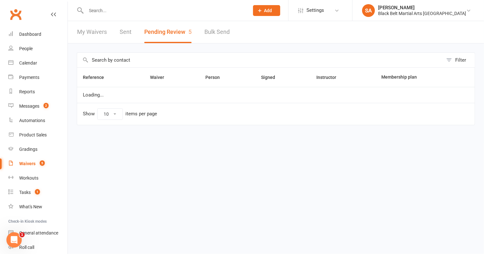
select select "50"
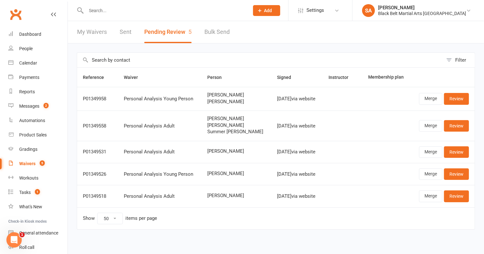
click at [172, 33] on button "Pending Review 5" at bounding box center [167, 32] width 47 height 22
click at [429, 100] on link "Merge" at bounding box center [430, 99] width 23 height 12
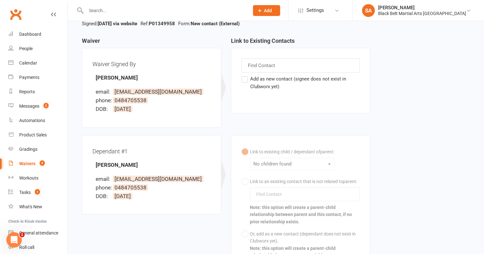
scroll to position [56, 0]
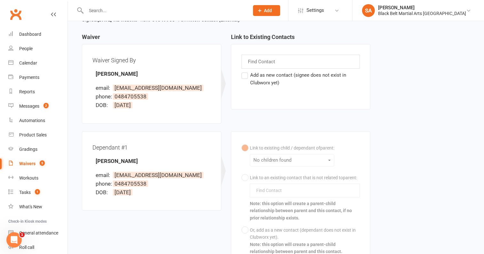
click at [245, 76] on label "Add as new contact (signee does not exist in Clubworx yet)" at bounding box center [300, 78] width 118 height 15
click at [245, 71] on input "Add as new contact (signee does not exist in Clubworx yet)" at bounding box center [243, 71] width 4 height 0
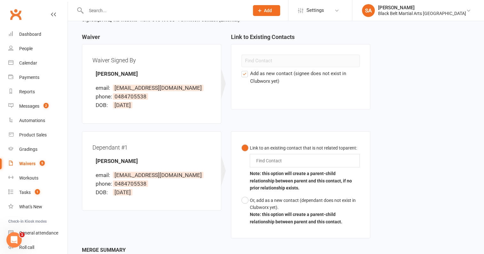
scroll to position [110, 0]
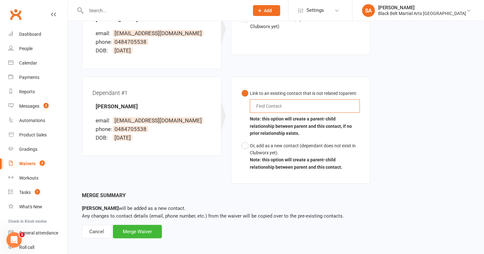
click at [271, 105] on input "text" at bounding box center [270, 106] width 30 height 8
click at [245, 145] on button "Or, add as a new contact (dependant does not exist in Clubworx yet). Note: this…" at bounding box center [300, 157] width 118 height 34
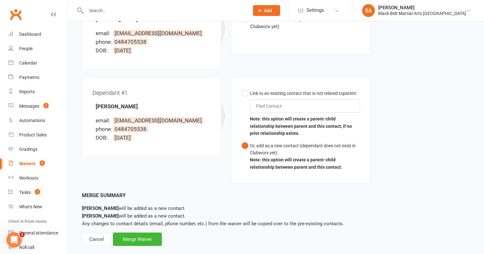
scroll to position [120, 0]
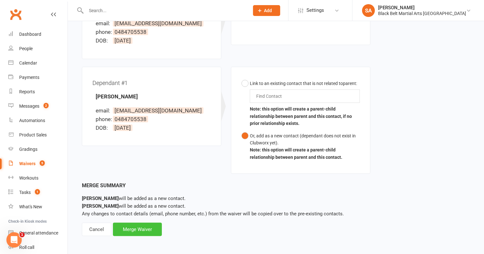
click at [144, 234] on div "Merge Waiver" at bounding box center [137, 229] width 49 height 13
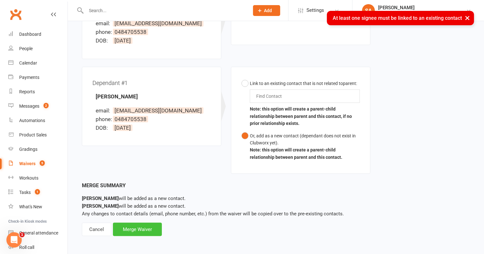
click at [144, 229] on div "Merge Waiver" at bounding box center [137, 229] width 49 height 13
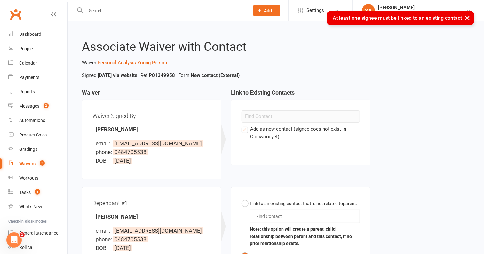
scroll to position [63, 0]
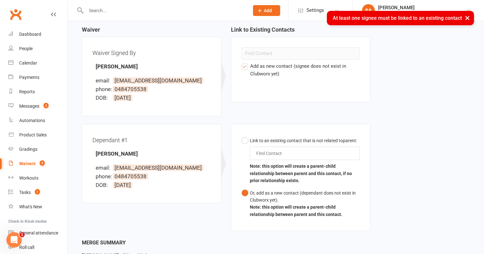
click at [27, 161] on link "Waivers 5" at bounding box center [37, 164] width 59 height 14
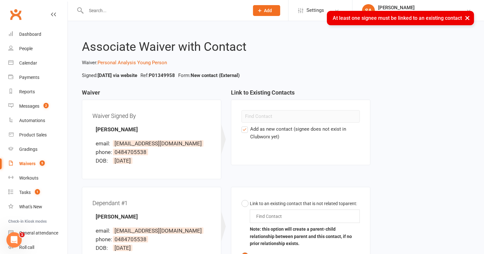
select select "100"
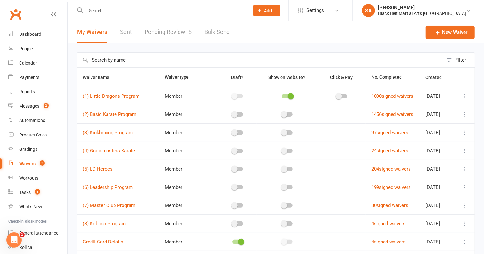
click at [166, 27] on link "Pending Review 5" at bounding box center [167, 32] width 47 height 22
select select "50"
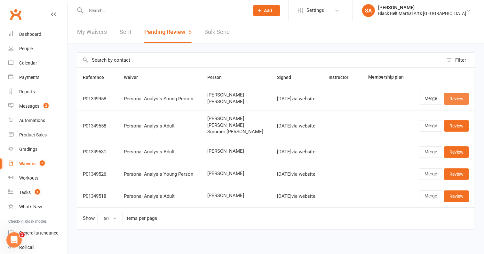
click at [457, 102] on link "Review" at bounding box center [456, 99] width 25 height 12
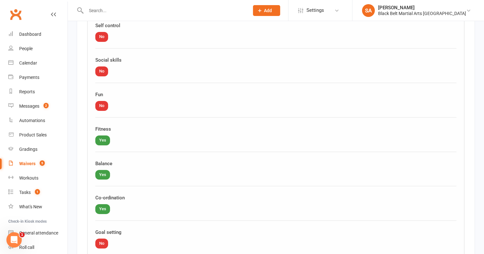
scroll to position [1799, 0]
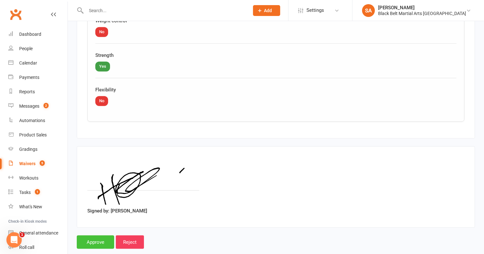
click at [82, 236] on input "Approve" at bounding box center [95, 242] width 37 height 13
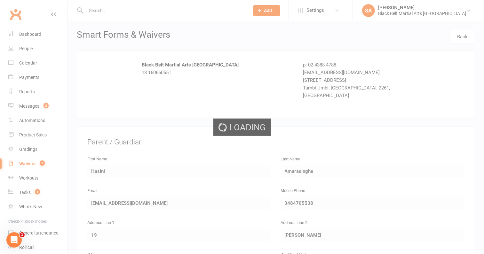
select select "50"
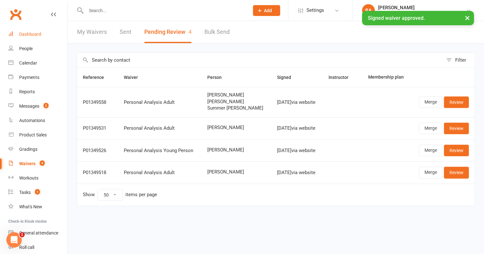
click at [39, 38] on link "Dashboard" at bounding box center [37, 34] width 59 height 14
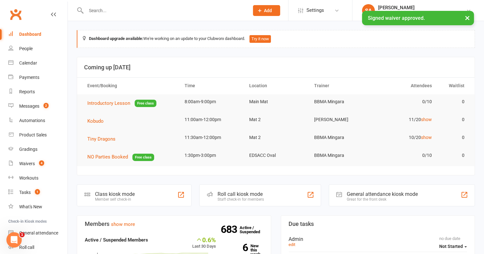
scroll to position [168, 0]
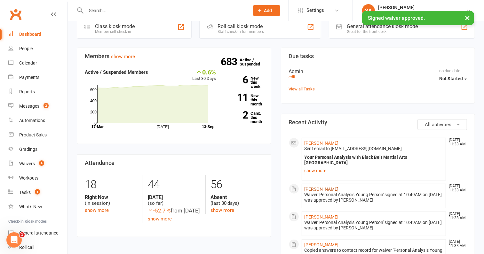
click at [323, 187] on link "[PERSON_NAME]" at bounding box center [321, 189] width 34 height 5
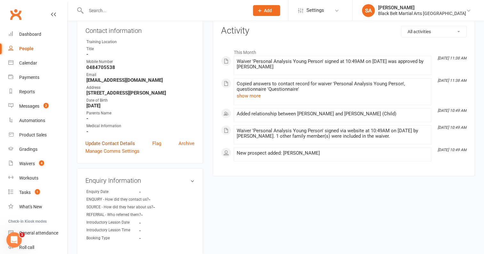
click at [119, 142] on link "Update Contact Details" at bounding box center [110, 144] width 50 height 8
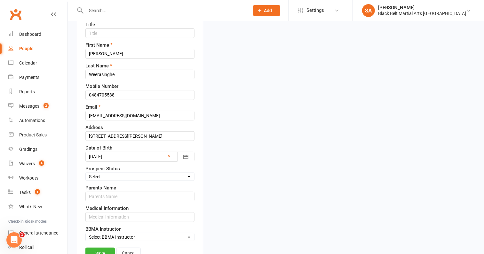
scroll to position [151, 0]
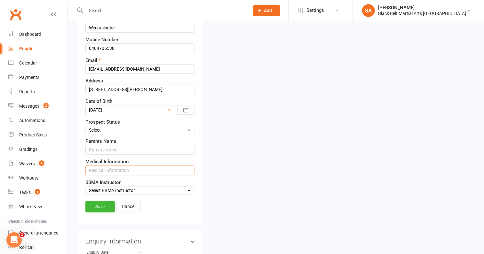
click at [106, 170] on input "text" at bounding box center [139, 171] width 109 height 10
type input "Heathy"
click at [116, 187] on select "Select BBMA Instructor Sensei Pauline Sensei Anthony Mia Heran Carl Bunce Antho…" at bounding box center [140, 190] width 108 height 7
select select "10"
click at [86, 187] on select "Select BBMA Instructor Sensei Pauline Sensei Anthony Mia Heran Carl Bunce Antho…" at bounding box center [140, 190] width 108 height 7
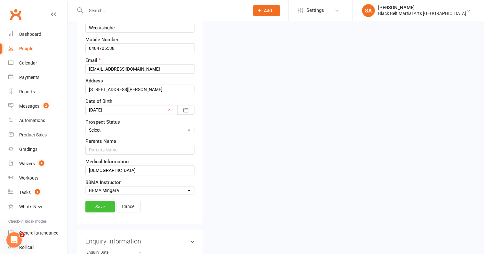
click at [104, 206] on link "Save" at bounding box center [99, 207] width 29 height 12
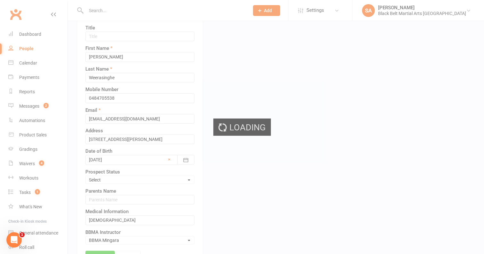
scroll to position [25, 0]
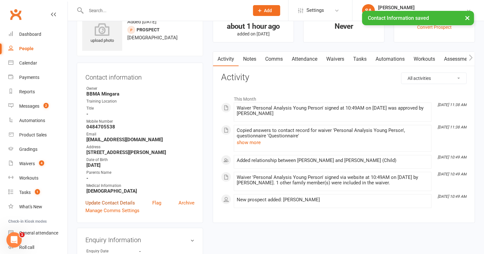
click at [106, 201] on link "Update Contact Details" at bounding box center [110, 203] width 50 height 8
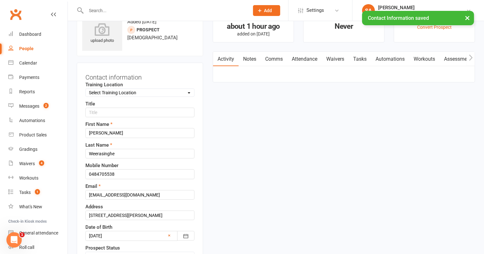
scroll to position [30, 0]
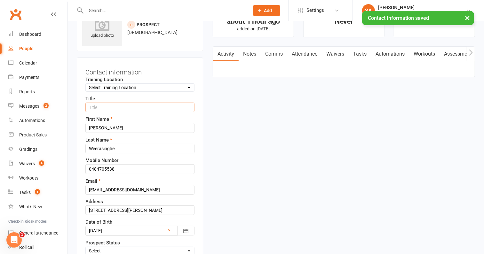
click at [99, 107] on input "text" at bounding box center [139, 108] width 109 height 10
type input "Mr"
click at [132, 79] on div "Training Location Select Training Location Main Mat Mat 2 Mat 3" at bounding box center [139, 84] width 109 height 16
click at [132, 85] on select "Select Training Location Main Mat Mat 2 Mat 3" at bounding box center [140, 87] width 108 height 7
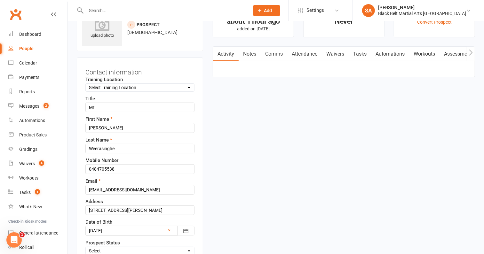
select select "1"
click at [86, 84] on select "Select Training Location Main Mat Mat 2 Mat 3" at bounding box center [140, 87] width 108 height 7
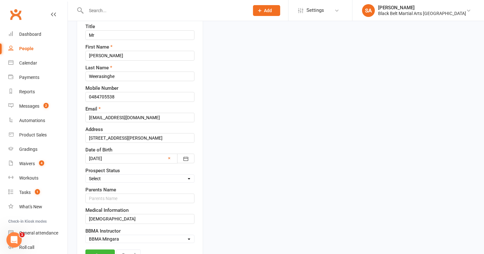
scroll to position [181, 0]
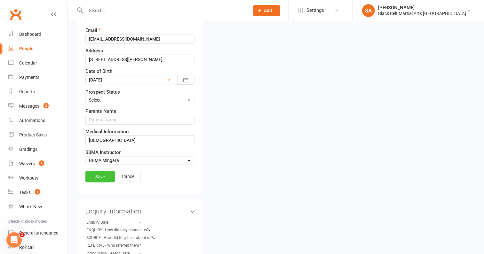
click at [100, 175] on link "Save" at bounding box center [99, 177] width 29 height 12
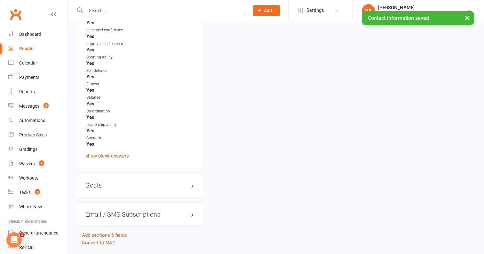
scroll to position [1004, 0]
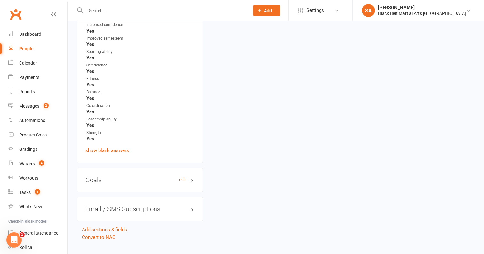
click at [184, 177] on link "edit" at bounding box center [183, 179] width 8 height 5
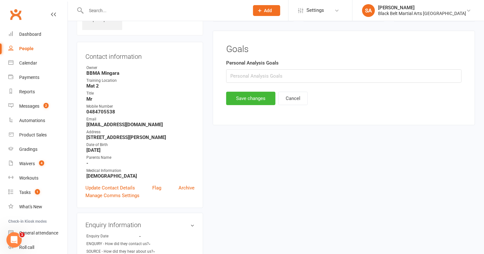
scroll to position [43, 0]
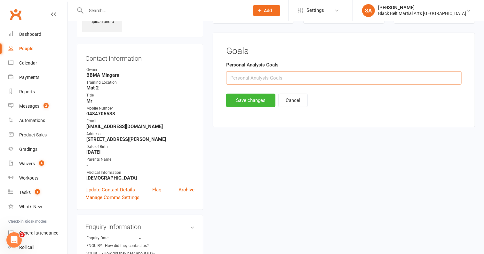
click at [258, 81] on input "text" at bounding box center [343, 77] width 235 height 13
type input "Self Control and Disc. When he gets angry he use physical outlet."
click at [255, 104] on button "Save changes" at bounding box center [250, 100] width 49 height 13
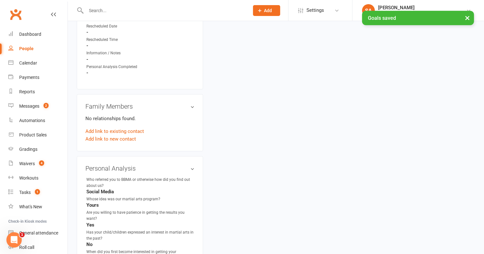
scroll to position [415, 0]
click at [36, 34] on div "Dashboard" at bounding box center [30, 34] width 22 height 5
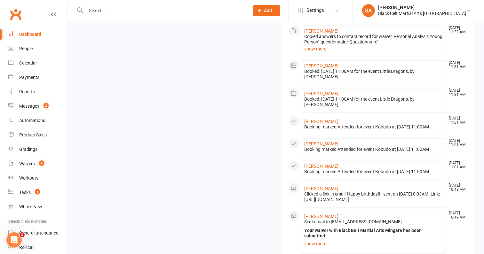
scroll to position [703, 0]
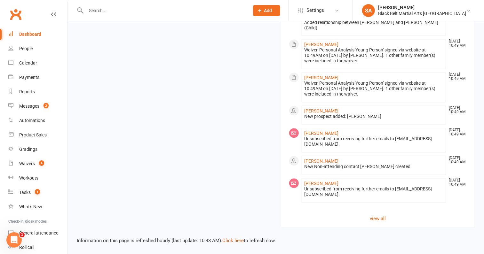
click at [230, 242] on link "Click here" at bounding box center [232, 241] width 21 height 6
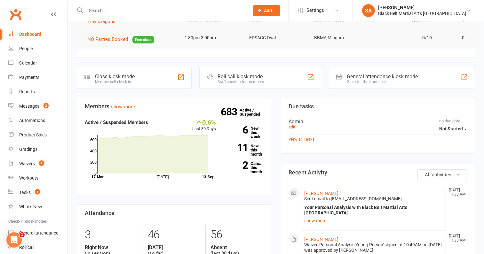
scroll to position [207, 0]
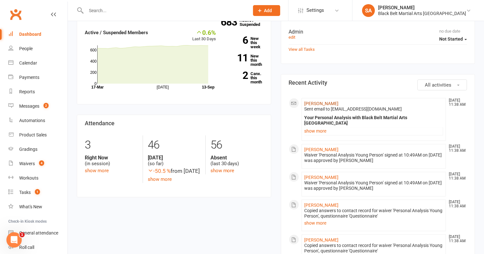
click at [324, 103] on link "[PERSON_NAME]" at bounding box center [321, 103] width 34 height 5
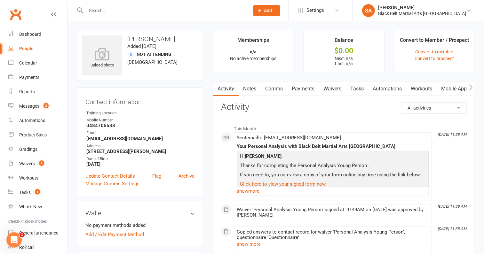
click at [306, 87] on link "Payments" at bounding box center [303, 89] width 32 height 15
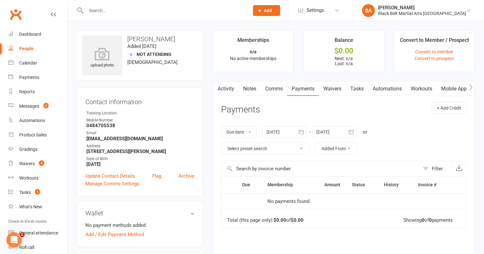
click at [330, 90] on link "Waivers" at bounding box center [332, 89] width 27 height 15
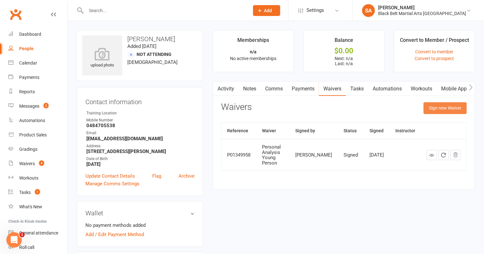
click at [448, 105] on button "Sign new Waiver" at bounding box center [444, 108] width 43 height 12
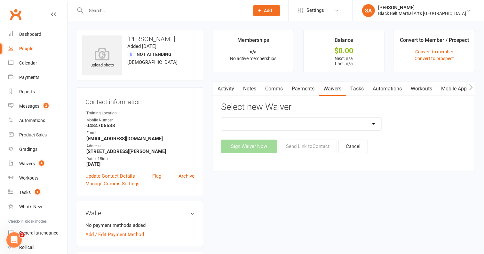
click at [354, 128] on select "(1) Little Dragons Program (2) Basic Karate Program (3) Kickboxing Program (4) …" at bounding box center [301, 124] width 160 height 13
select select "5645"
click at [221, 118] on select "(1) Little Dragons Program (2) Basic Karate Program (3) Kickboxing Program (4) …" at bounding box center [301, 124] width 160 height 13
click at [257, 151] on button "Sign Waiver Now" at bounding box center [249, 146] width 56 height 13
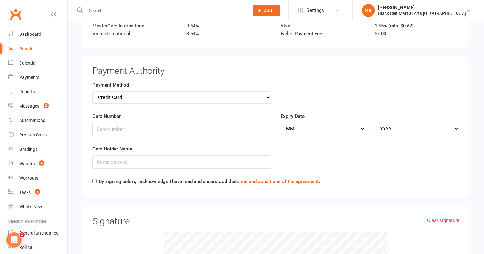
scroll to position [970, 0]
click at [207, 91] on select "Credit Card Bank Account" at bounding box center [181, 97] width 179 height 12
click at [224, 122] on input "Card Number" at bounding box center [181, 128] width 179 height 13
type input "4622393012968961"
click at [336, 122] on select "MM 01 02 03 04 05 06 07 08 09 10 11 12" at bounding box center [323, 128] width 84 height 12
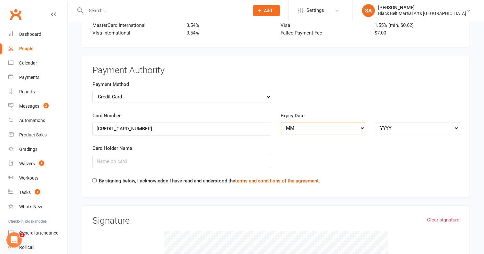
select select "04"
click at [281, 122] on select "MM 01 02 03 04 05 06 07 08 09 10 11 12" at bounding box center [323, 128] width 84 height 12
click at [393, 122] on select "YYYY 2025 2026 2027 2028 2029 2030 2031 2032 2033 2034" at bounding box center [417, 128] width 84 height 12
select select "2029"
click at [375, 122] on select "YYYY 2025 2026 2027 2028 2029 2030 2031 2032 2033 2034" at bounding box center [417, 128] width 84 height 12
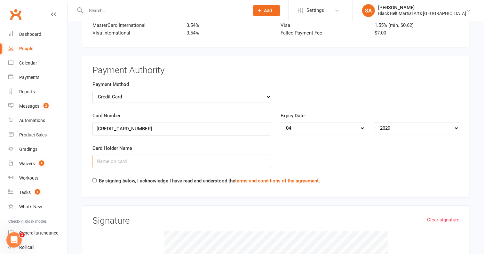
click at [197, 155] on input "Card Holder Name" at bounding box center [181, 161] width 179 height 13
click at [119, 155] on input "G Amarasighe" at bounding box center [181, 161] width 179 height 13
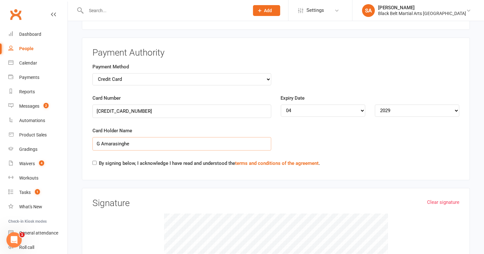
type input "G Amarasinghe"
click at [94, 161] on input "By signing below, I acknowledge I have read and understood the terms and condit…" at bounding box center [94, 163] width 4 height 4
checkbox input "true"
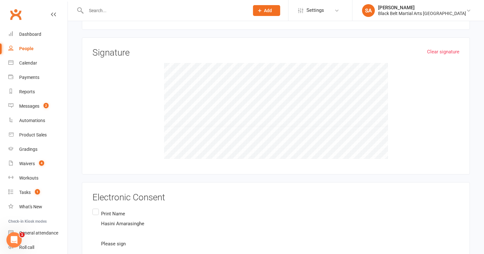
scroll to position [1126, 0]
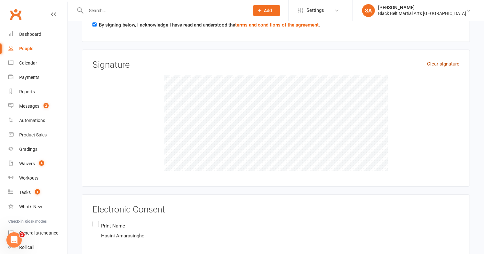
click at [439, 60] on link "Clear signature" at bounding box center [443, 64] width 32 height 8
click at [95, 220] on label "Print Name Hasini Amarasinghe Please sign" at bounding box center [118, 241] width 53 height 43
click at [95, 220] on input "Print Name Hasini Amarasinghe Please sign" at bounding box center [94, 220] width 4 height 0
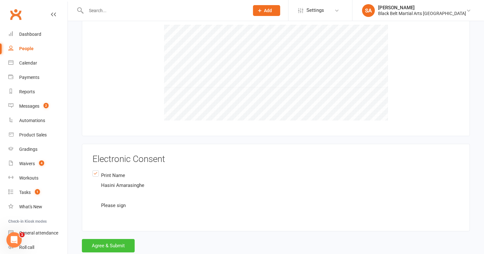
click at [113, 239] on button "Agree & Submit" at bounding box center [108, 245] width 53 height 13
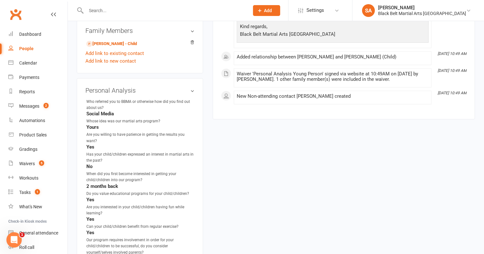
scroll to position [379, 0]
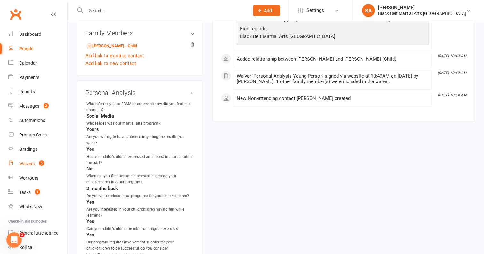
click at [29, 165] on div "Waivers" at bounding box center [27, 163] width 16 height 5
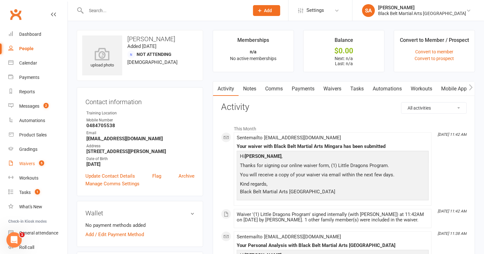
select select "100"
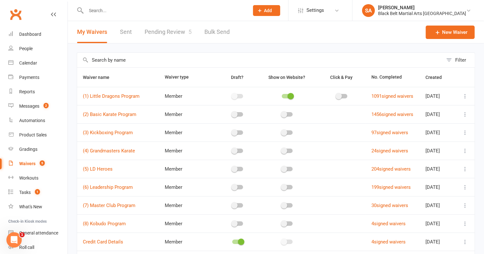
click at [177, 40] on link "Pending Review 5" at bounding box center [167, 32] width 47 height 22
select select "50"
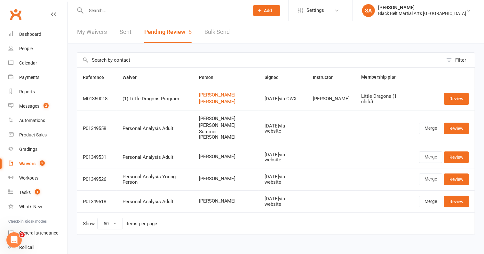
scroll to position [6, 0]
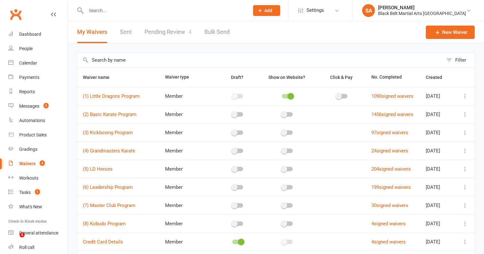
select select "100"
click at [32, 67] on link "Calendar" at bounding box center [37, 63] width 59 height 14
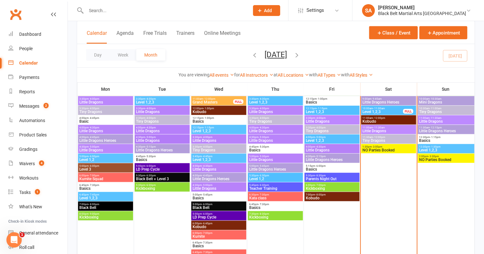
scroll to position [325, 0]
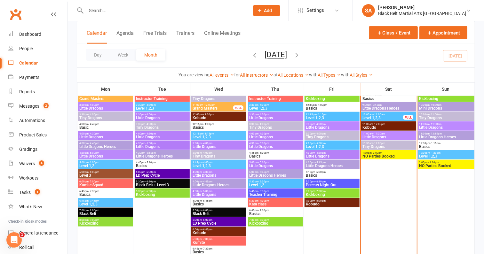
click at [429, 126] on span "Little Dragons" at bounding box center [446, 128] width 54 height 4
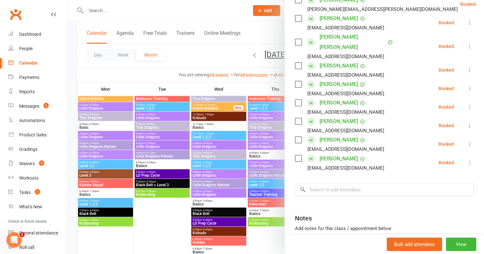
scroll to position [314, 0]
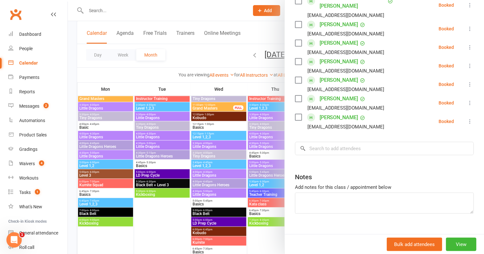
click at [344, 142] on input "search" at bounding box center [384, 148] width 179 height 13
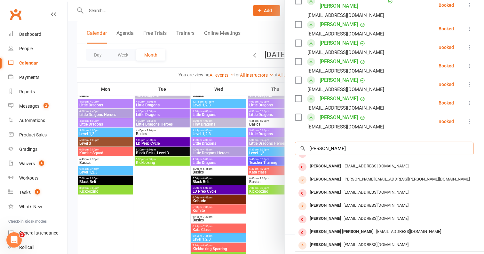
scroll to position [360, 0]
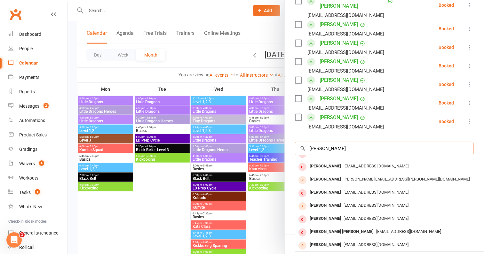
click at [308, 142] on input "[PERSON_NAME]" at bounding box center [384, 148] width 179 height 13
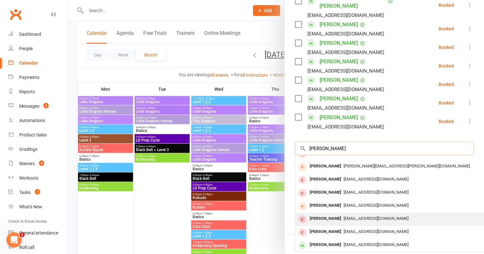
scroll to position [0, 0]
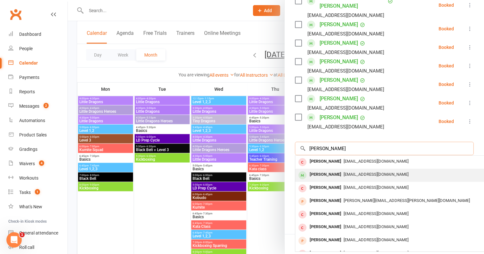
type input "[PERSON_NAME]"
click at [341, 170] on div "[PERSON_NAME]" at bounding box center [325, 174] width 37 height 9
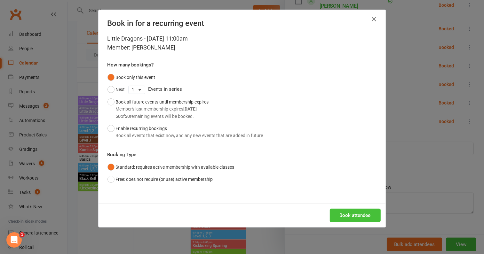
click at [346, 215] on button "Book attendee" at bounding box center [355, 215] width 51 height 13
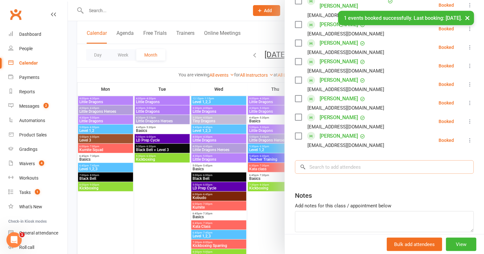
click at [338, 160] on input "search" at bounding box center [384, 166] width 179 height 13
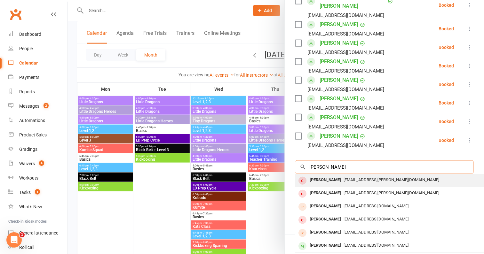
scroll to position [332, 0]
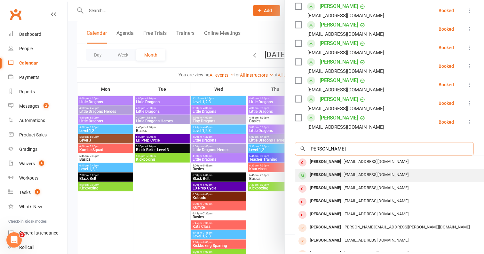
type input "[PERSON_NAME]"
click at [340, 170] on div "[EMAIL_ADDRESS][DOMAIN_NAME]" at bounding box center [391, 174] width 186 height 9
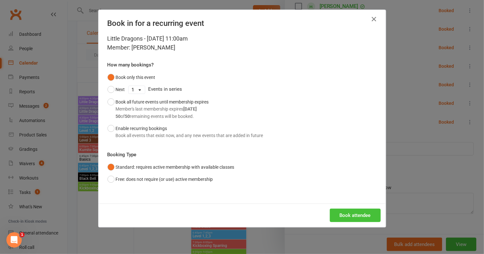
click at [346, 221] on button "Book attendee" at bounding box center [355, 215] width 51 height 13
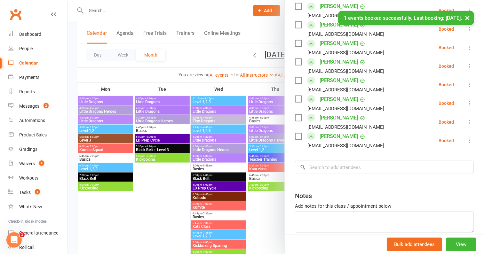
scroll to position [0, 0]
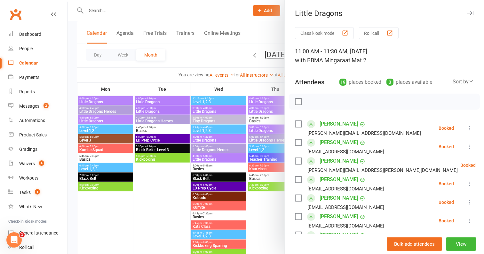
click at [316, 107] on div at bounding box center [384, 102] width 191 height 16
click at [32, 164] on div "Waivers" at bounding box center [27, 163] width 16 height 5
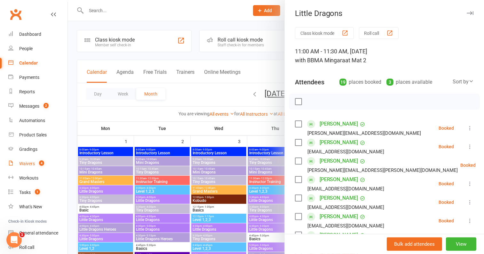
select select "100"
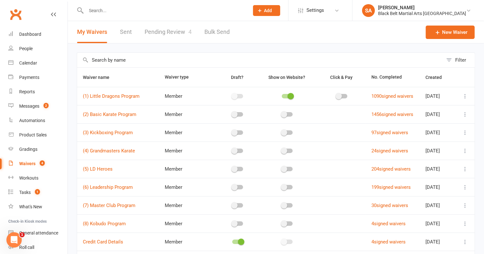
click at [86, 181] on span "(6) Leadership Program" at bounding box center [108, 187] width 50 height 12
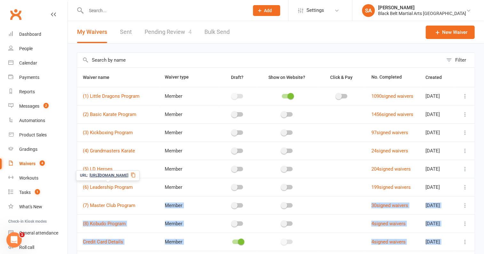
drag, startPoint x: 97, startPoint y: 253, endPoint x: 97, endPoint y: 265, distance: 11.5
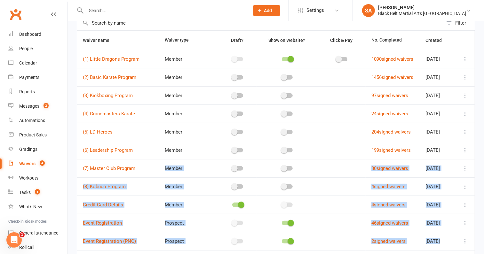
click at [326, 159] on td at bounding box center [341, 168] width 47 height 18
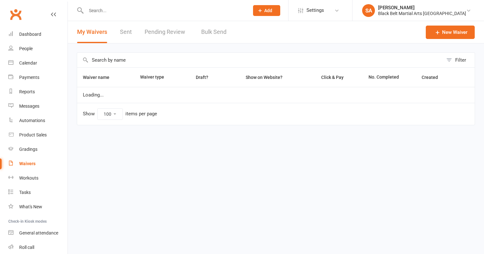
select select "100"
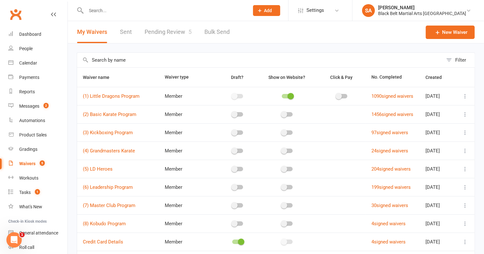
click at [168, 36] on link "Pending Review 5" at bounding box center [167, 32] width 47 height 22
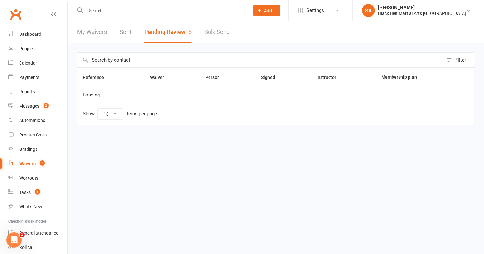
select select "50"
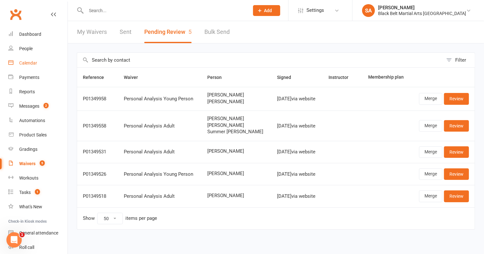
click at [35, 65] on div "Calendar" at bounding box center [28, 62] width 18 height 5
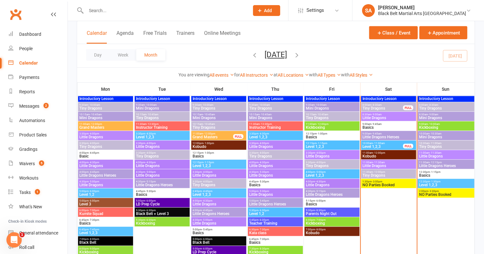
scroll to position [292, 0]
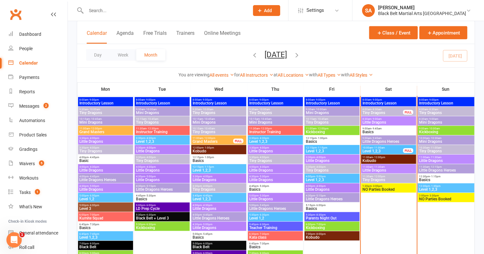
click at [378, 176] on span "- 12:00pm" at bounding box center [379, 176] width 12 height 3
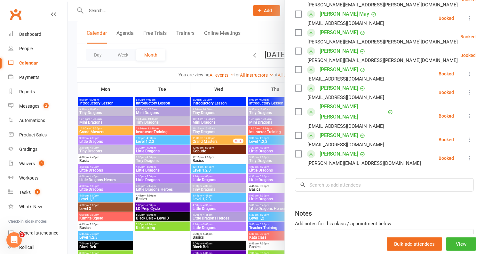
scroll to position [146, 0]
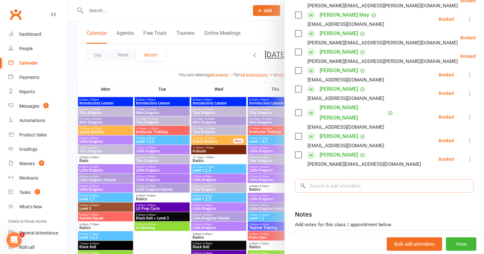
click at [378, 179] on input "search" at bounding box center [384, 185] width 179 height 13
click at [235, 161] on div at bounding box center [276, 127] width 416 height 254
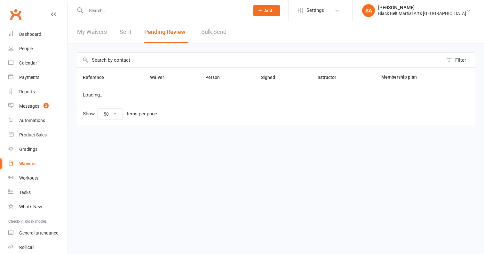
select select "50"
